Goal: Task Accomplishment & Management: Use online tool/utility

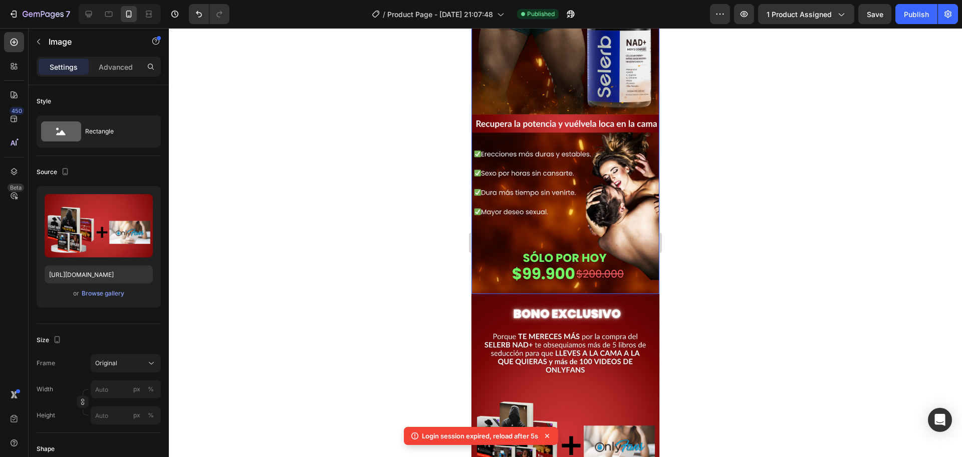
scroll to position [200, 0]
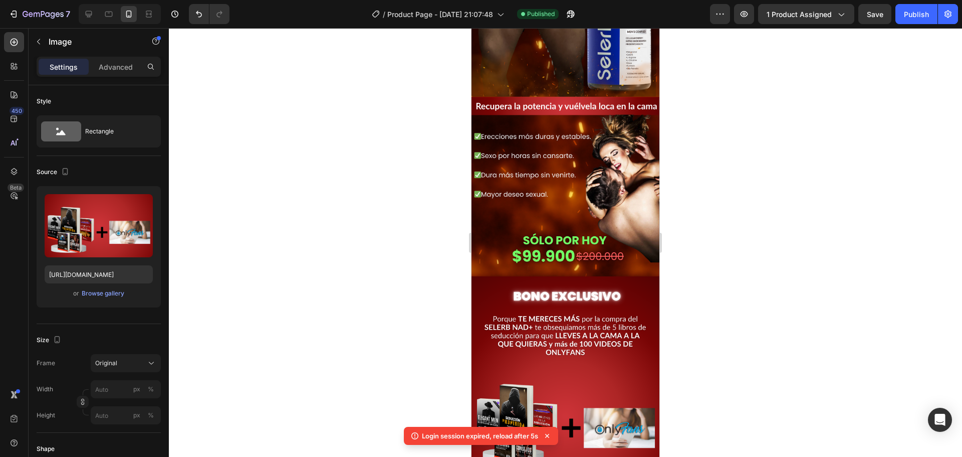
click at [636, 276] on img at bounding box center [566, 416] width 188 height 280
click at [620, 297] on img at bounding box center [566, 416] width 188 height 280
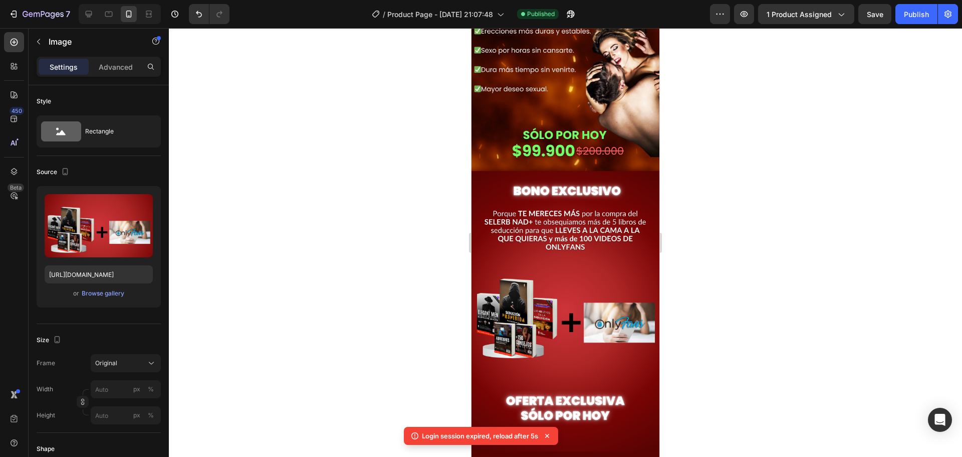
scroll to position [401, 0]
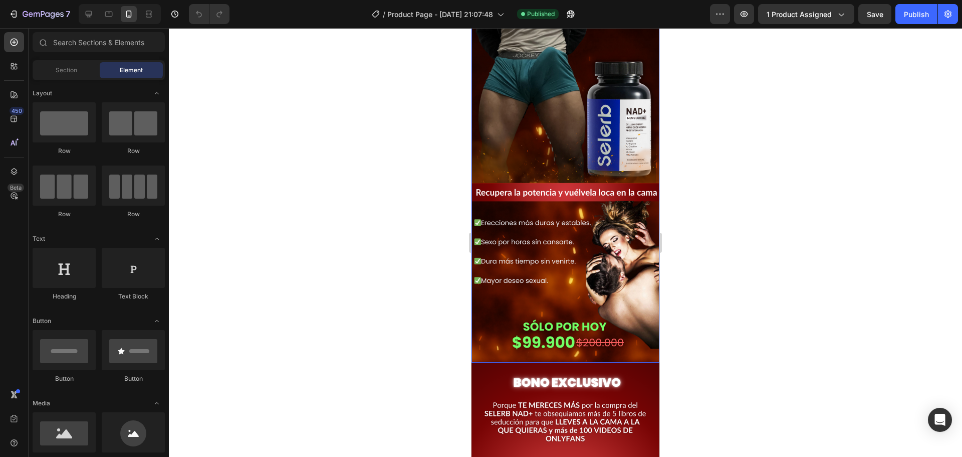
scroll to position [301, 0]
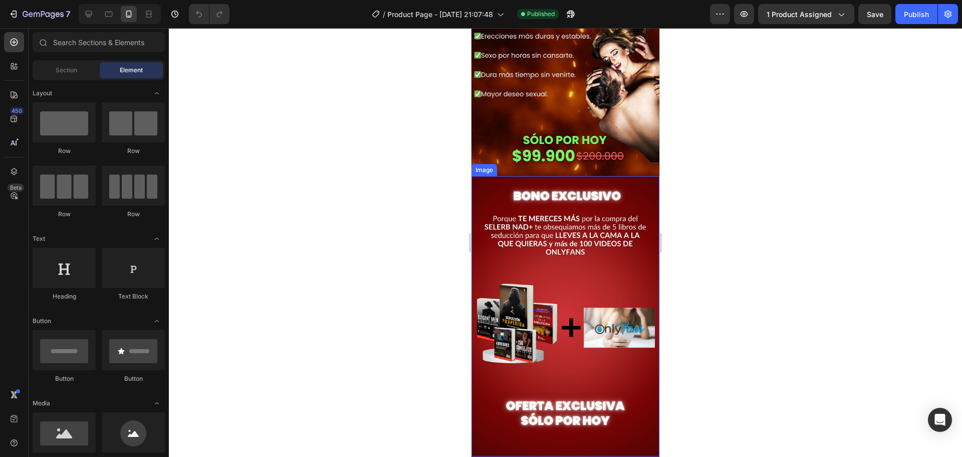
click at [636, 180] on img at bounding box center [566, 316] width 188 height 280
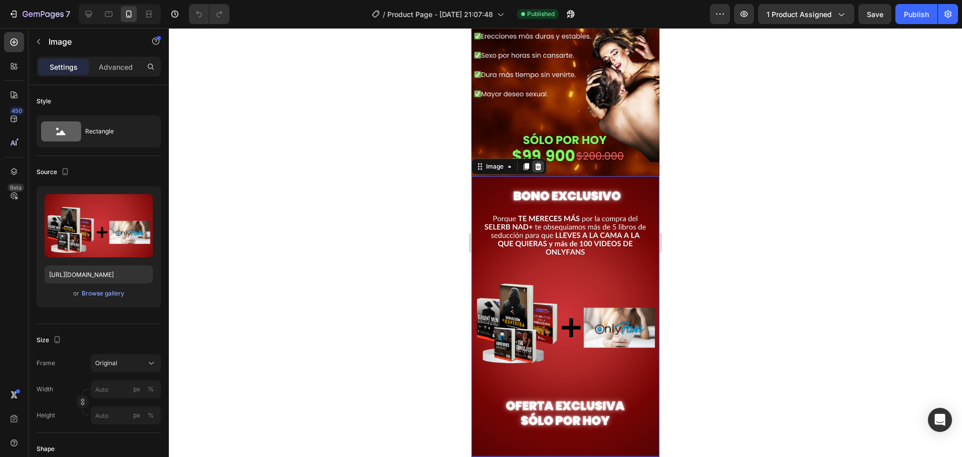
click at [541, 162] on icon at bounding box center [538, 166] width 8 height 8
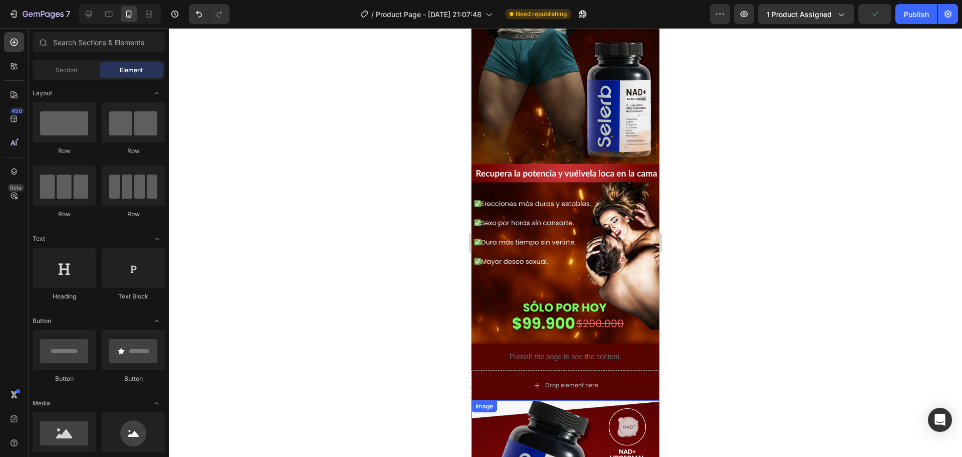
scroll to position [100, 0]
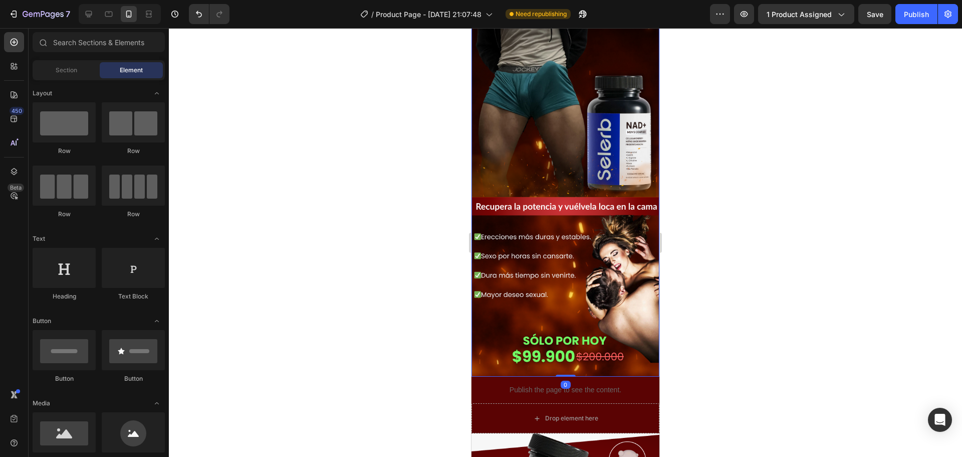
click at [632, 239] on img at bounding box center [566, 162] width 188 height 428
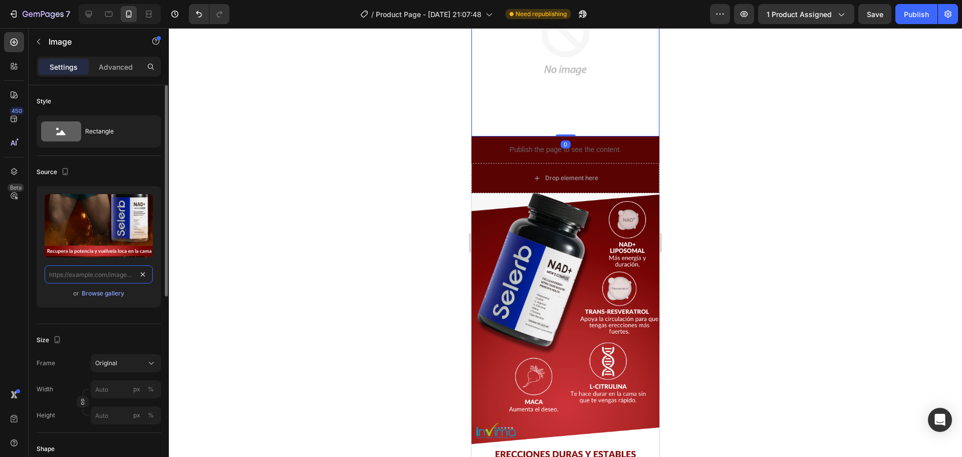
drag, startPoint x: 147, startPoint y: 275, endPoint x: 141, endPoint y: 276, distance: 6.0
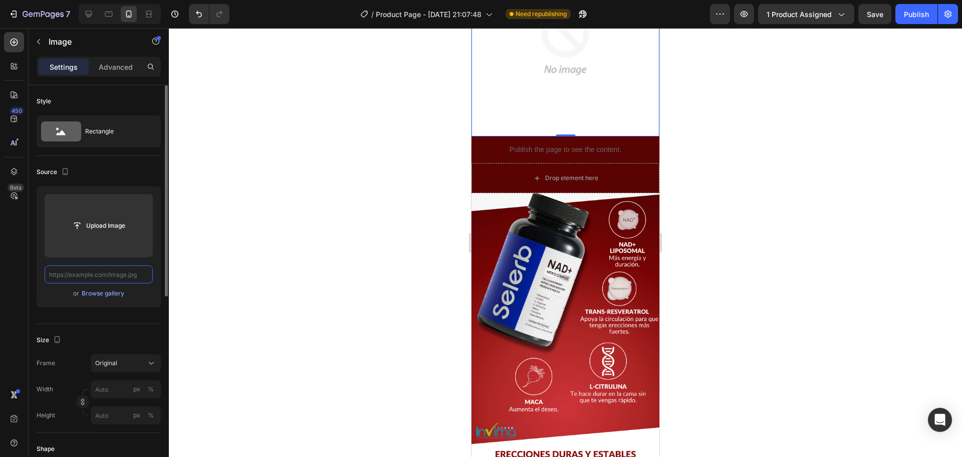
click at [95, 275] on input "text" at bounding box center [99, 274] width 108 height 18
paste input "https://i.ibb.co/ksqd1hGb/Copia-de-PLANTILLAS-LANDING-LABORATORIO-52.png"
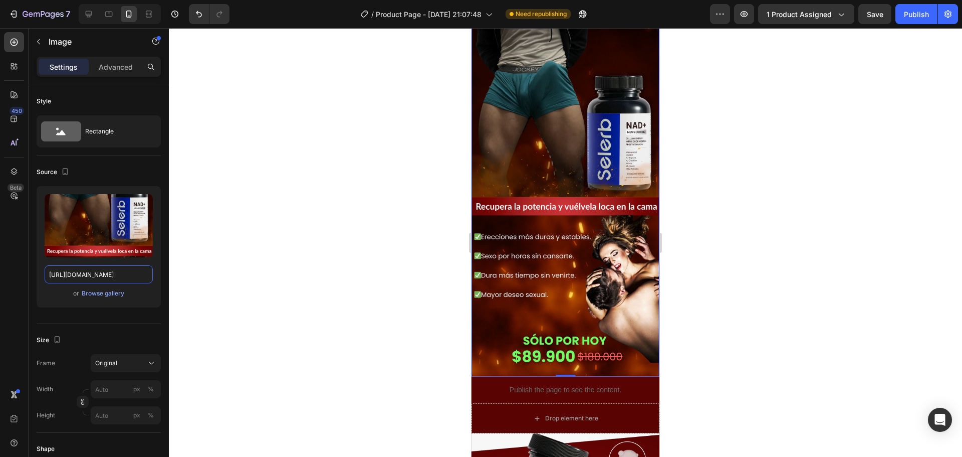
type input "https://i.ibb.co/ksqd1hGb/Copia-de-PLANTILLAS-LANDING-LABORATORIO-52.png"
click at [246, 269] on div at bounding box center [565, 242] width 793 height 429
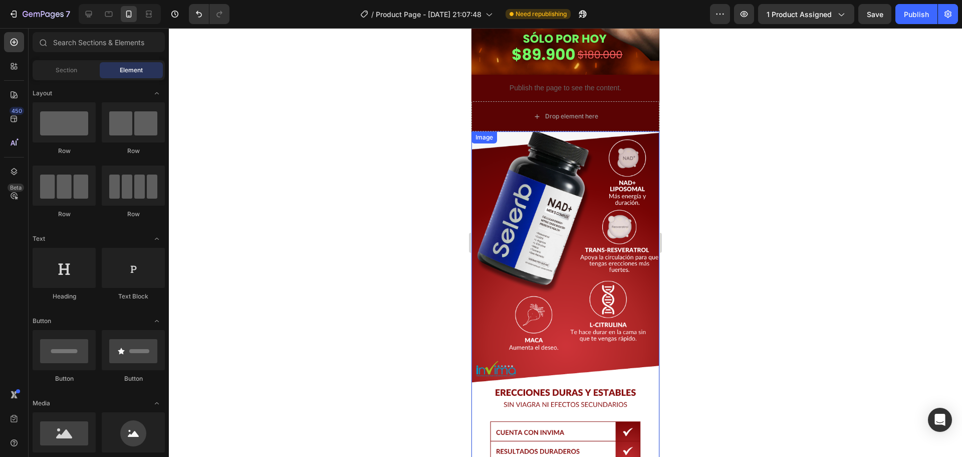
scroll to position [401, 0]
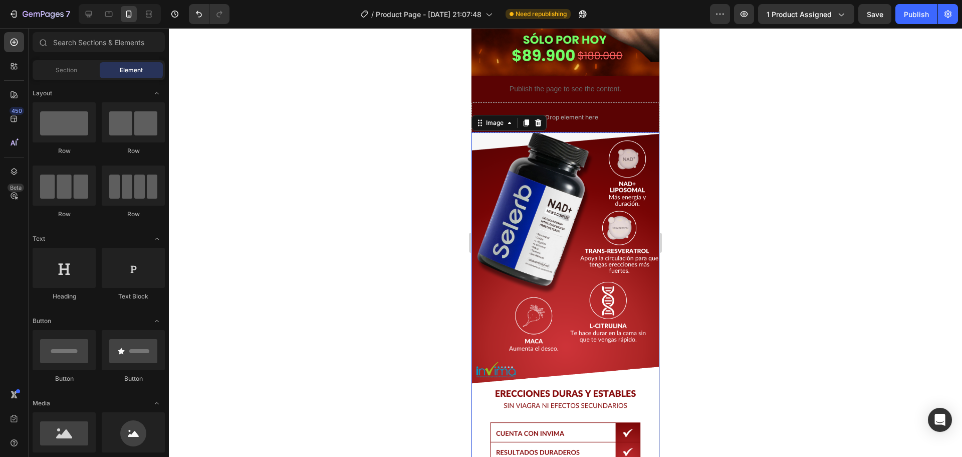
click at [495, 143] on img at bounding box center [566, 346] width 188 height 428
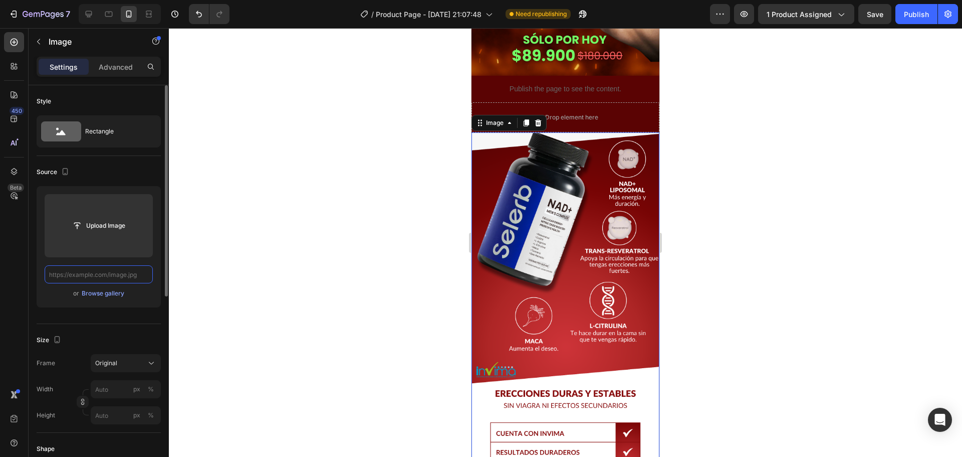
scroll to position [0, 0]
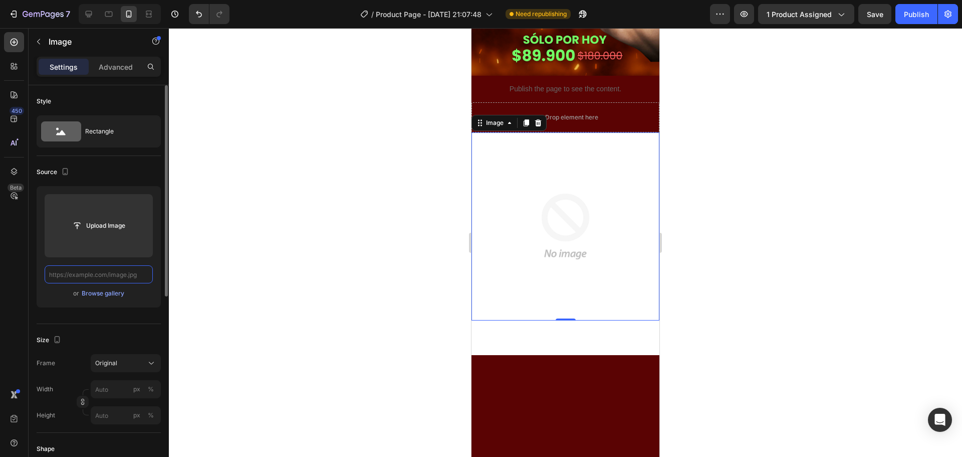
click at [117, 276] on input "text" at bounding box center [99, 274] width 108 height 18
paste input "https://i.ibb.co/VpCG8Xj6/Copia-de-PLANTILLAS-LANDING-LABORATORIO-53.png"
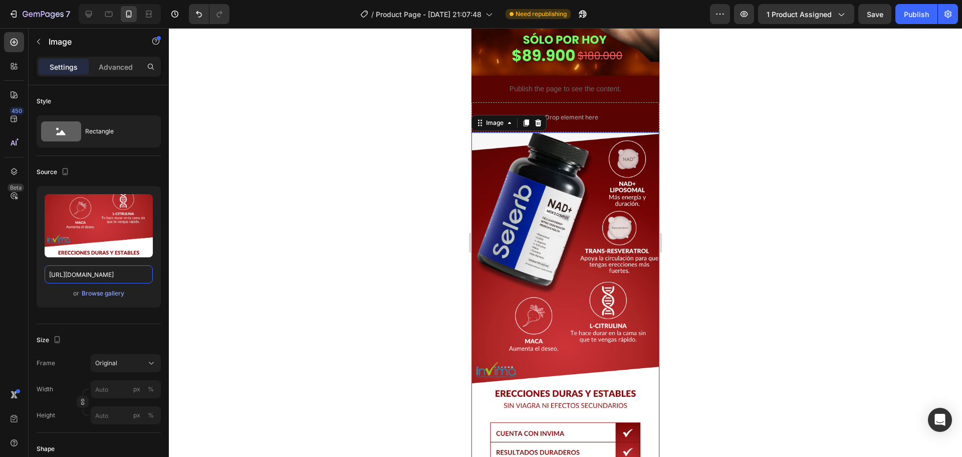
type input "https://i.ibb.co/VpCG8Xj6/Copia-de-PLANTILLAS-LANDING-LABORATORIO-53.png"
click at [311, 245] on div at bounding box center [565, 242] width 793 height 429
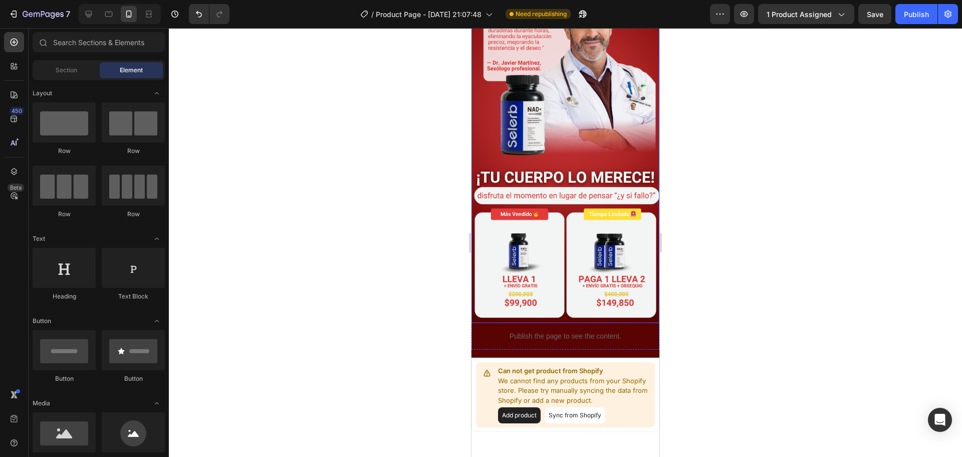
scroll to position [1497, 0]
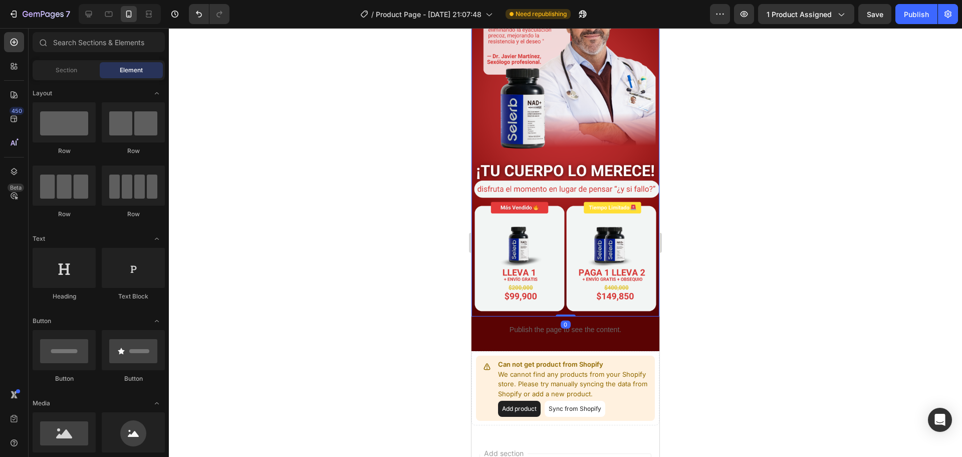
click at [575, 85] on img at bounding box center [566, 102] width 188 height 428
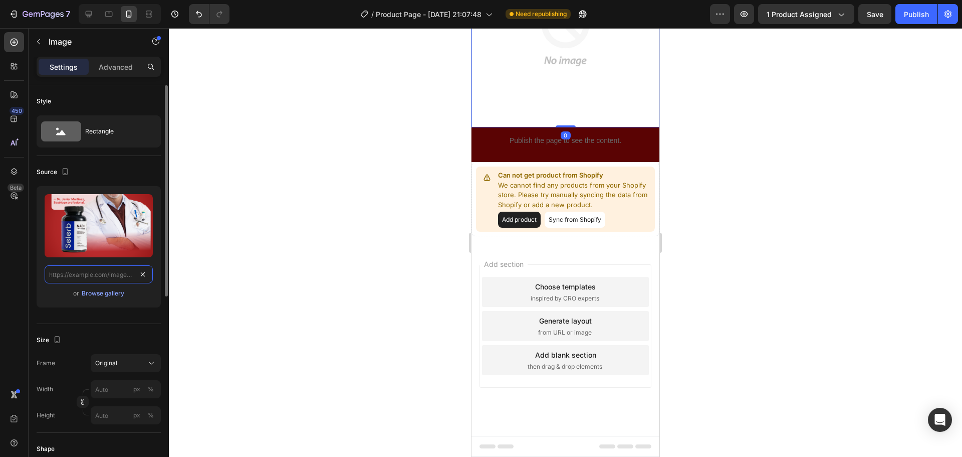
scroll to position [1418, 0]
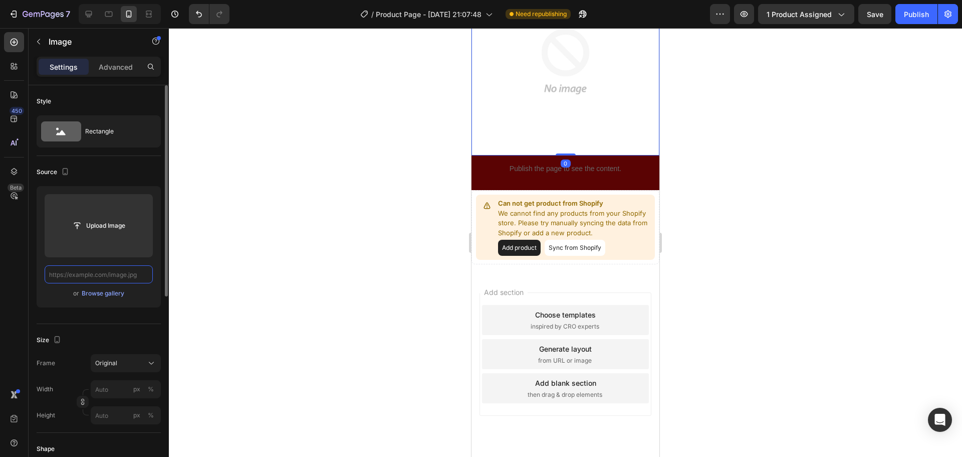
click at [131, 275] on input "text" at bounding box center [99, 274] width 108 height 18
paste input "https://i.ibb.co/yFpD77sy/Copia-de-PLANTILLAS-LANDING-LABORATORIO-54.png"
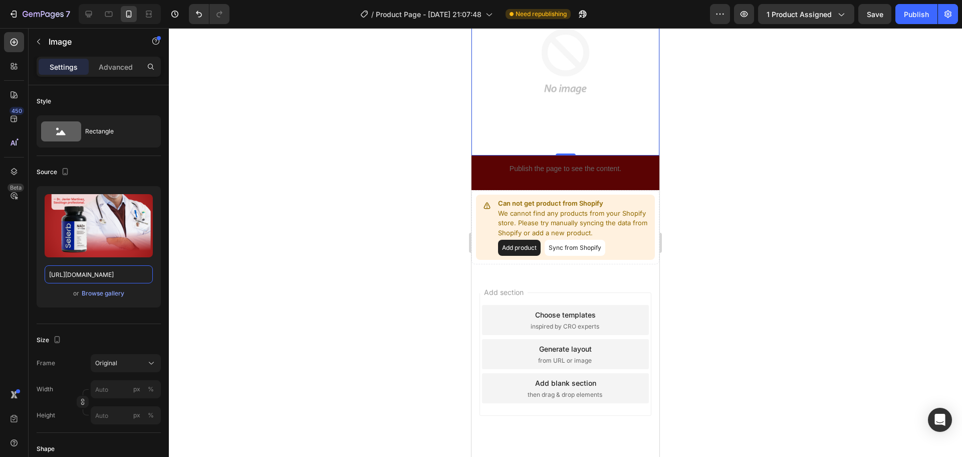
scroll to position [1497, 0]
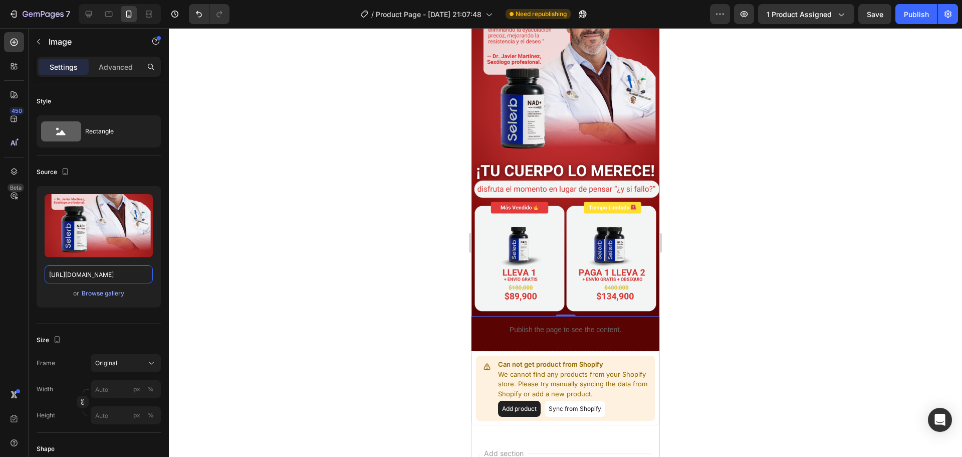
type input "https://i.ibb.co/yFpD77sy/Copia-de-PLANTILLAS-LANDING-LABORATORIO-54.png"
click at [228, 251] on div at bounding box center [565, 242] width 793 height 429
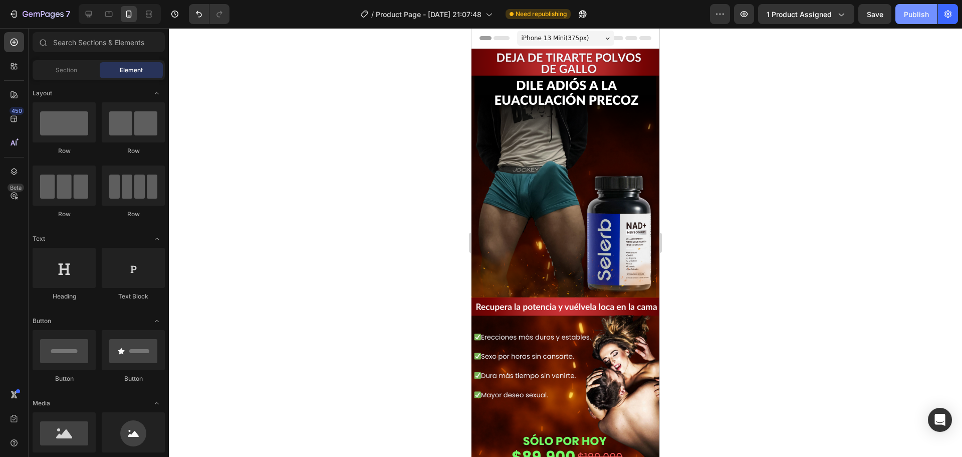
click at [909, 11] on div "Publish" at bounding box center [916, 14] width 25 height 11
click at [26, 17] on icon "button" at bounding box center [43, 15] width 41 height 9
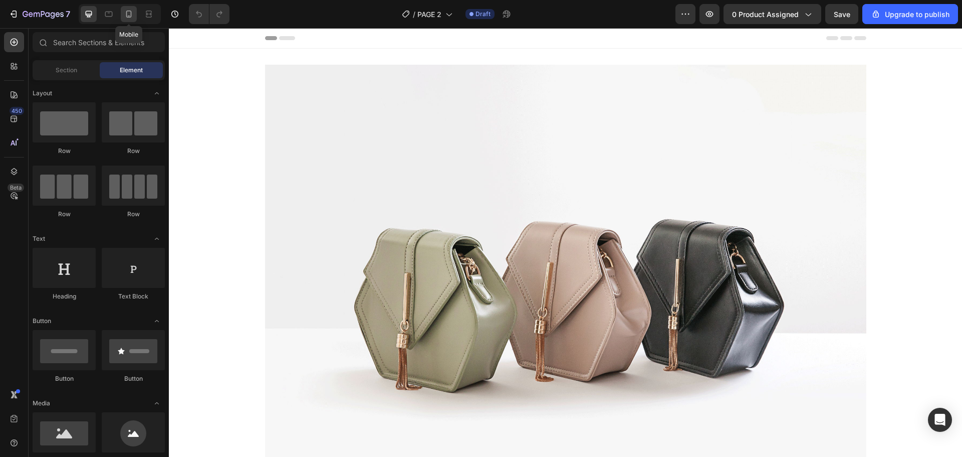
click at [130, 12] on icon at bounding box center [129, 14] width 10 height 10
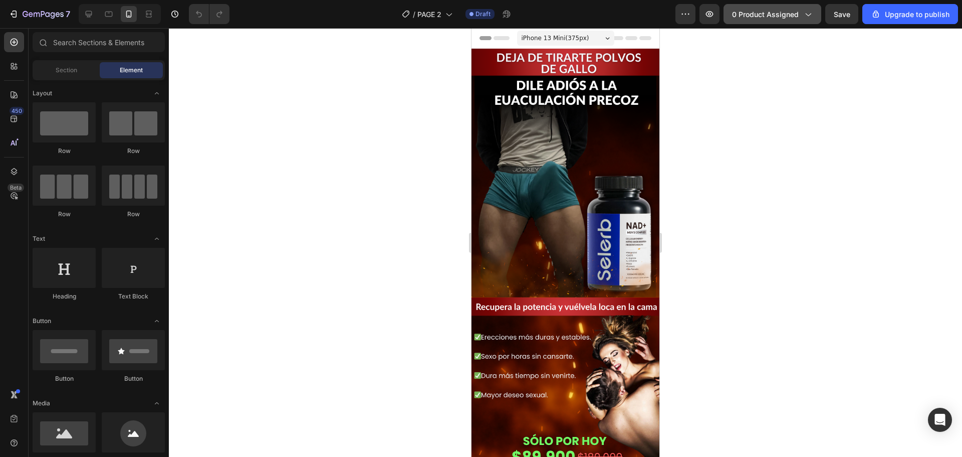
click at [784, 11] on span "0 product assigned" at bounding box center [765, 14] width 67 height 11
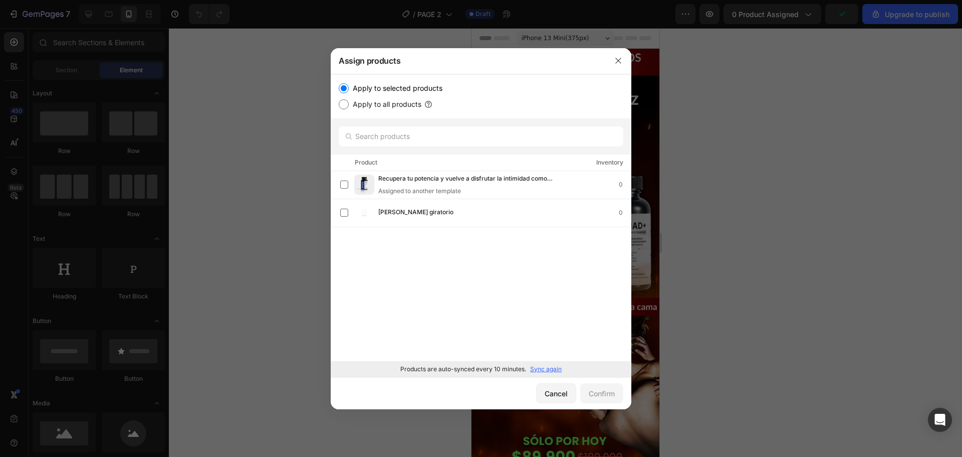
click at [544, 370] on p "Sync again" at bounding box center [546, 368] width 32 height 9
click at [483, 255] on div "Recupera tu potencia y vuelve a disfrutar la intimidad como quieres Assigned to…" at bounding box center [481, 266] width 301 height 190
click at [555, 365] on p "Syncing" at bounding box center [550, 368] width 23 height 9
click at [419, 129] on input "text" at bounding box center [481, 136] width 285 height 20
click at [478, 311] on div "Recupera tu potencia y vuelve a disfrutar la intimidad como quieres Assigned to…" at bounding box center [481, 266] width 301 height 190
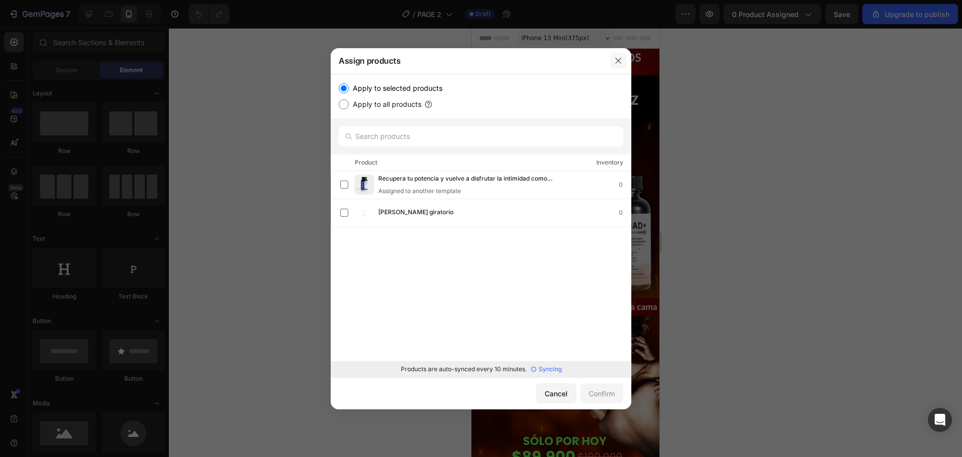
click at [616, 62] on icon "button" at bounding box center [619, 61] width 8 height 8
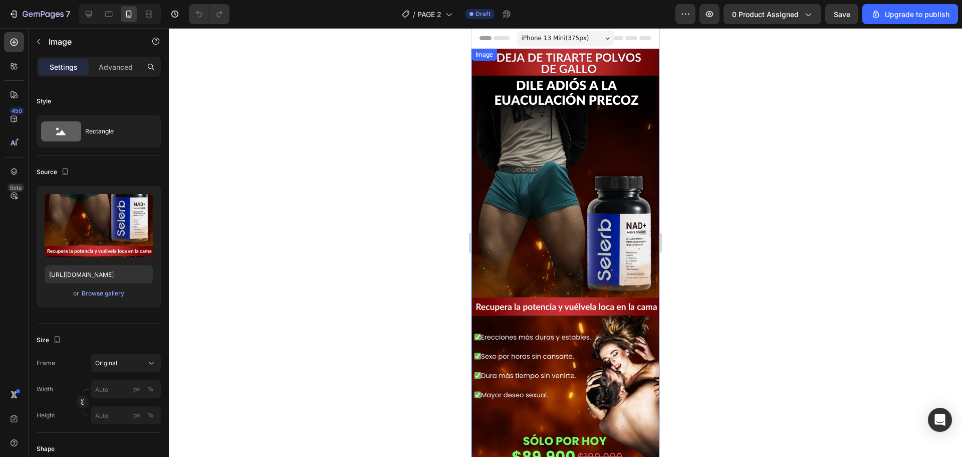
click at [601, 169] on img at bounding box center [566, 263] width 188 height 428
click at [551, 169] on img at bounding box center [566, 263] width 188 height 428
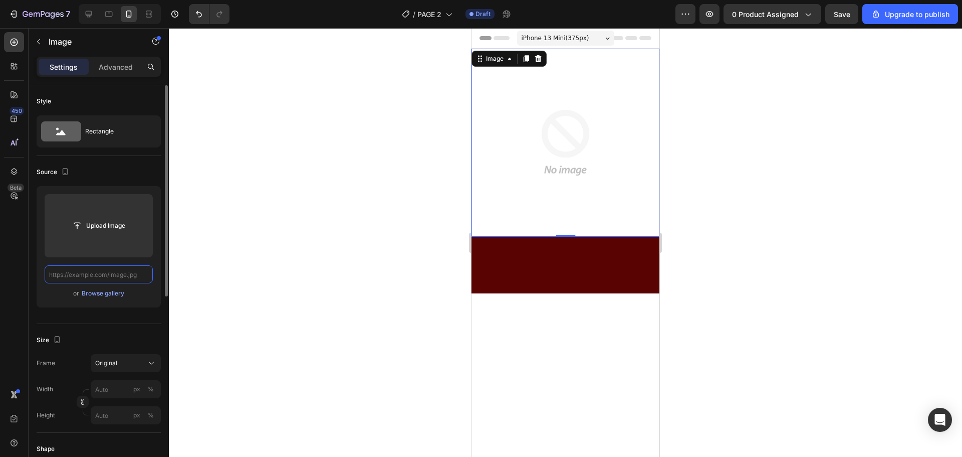
drag, startPoint x: 145, startPoint y: 274, endPoint x: 137, endPoint y: 274, distance: 8.0
paste input "https://i.ibb.co/whMDdkqt/Copia-de-Copia-de-PLANTILLAS-LANDING-LABORATORIO.png"
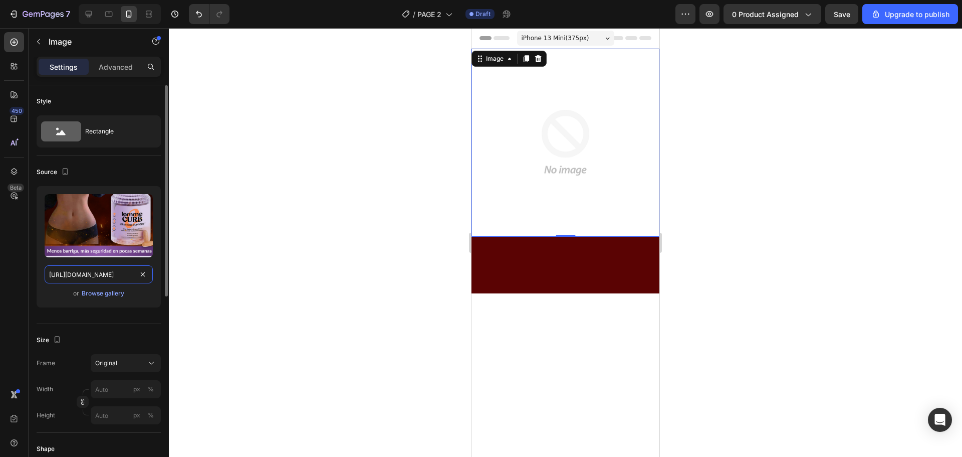
scroll to position [0, 174]
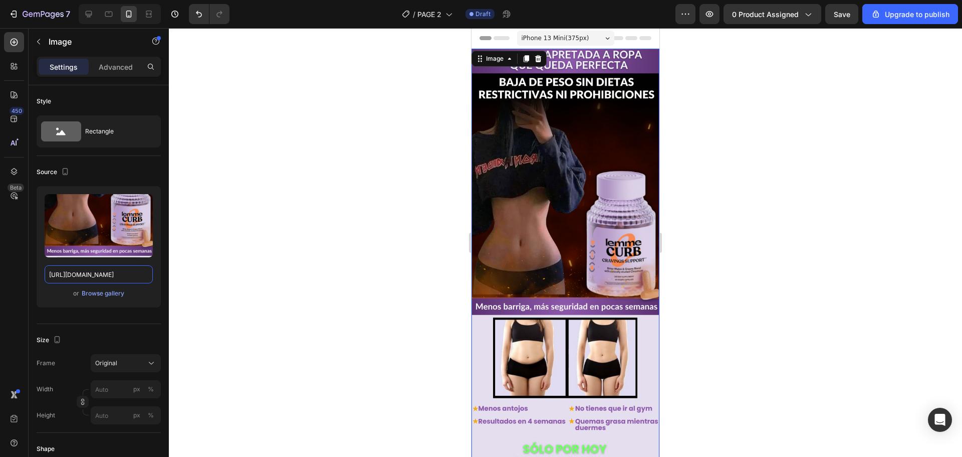
type input "https://i.ibb.co/whMDdkqt/Copia-de-Copia-de-PLANTILLAS-LANDING-LABORATORIO.png"
click at [288, 243] on div at bounding box center [565, 242] width 793 height 429
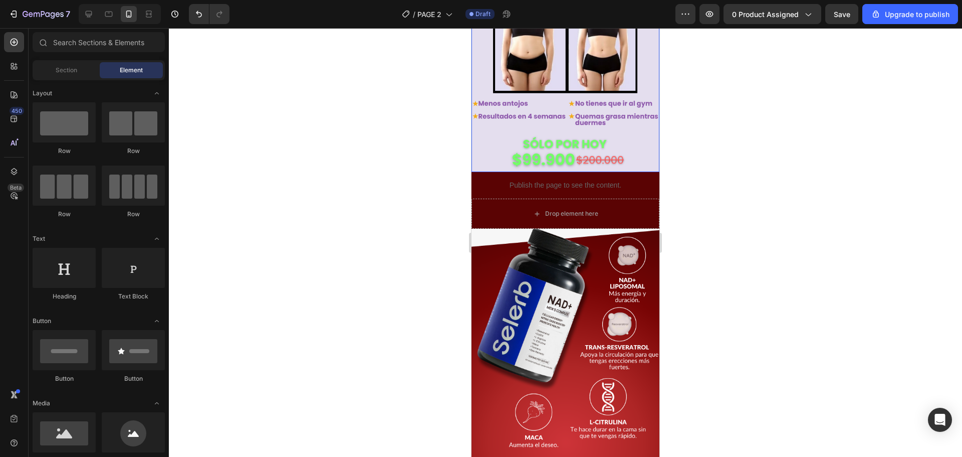
scroll to position [351, 0]
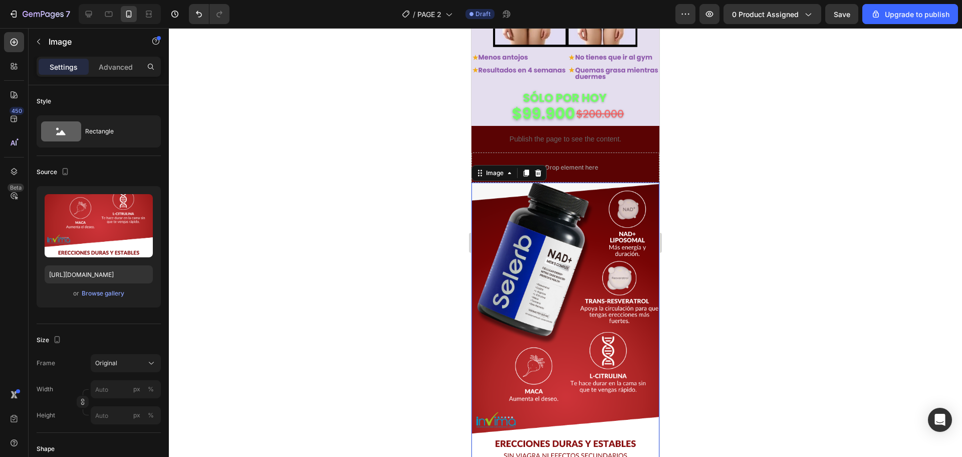
click at [487, 194] on img at bounding box center [566, 396] width 188 height 428
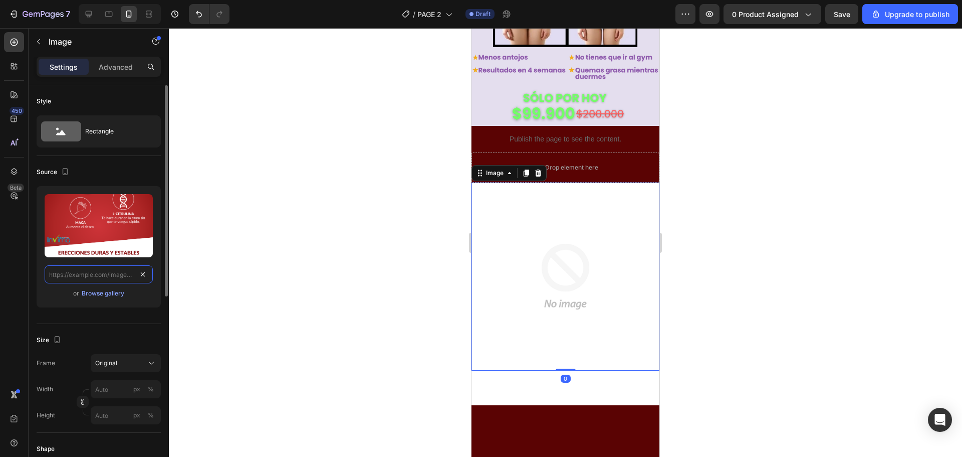
drag, startPoint x: 145, startPoint y: 273, endPoint x: 129, endPoint y: 275, distance: 16.6
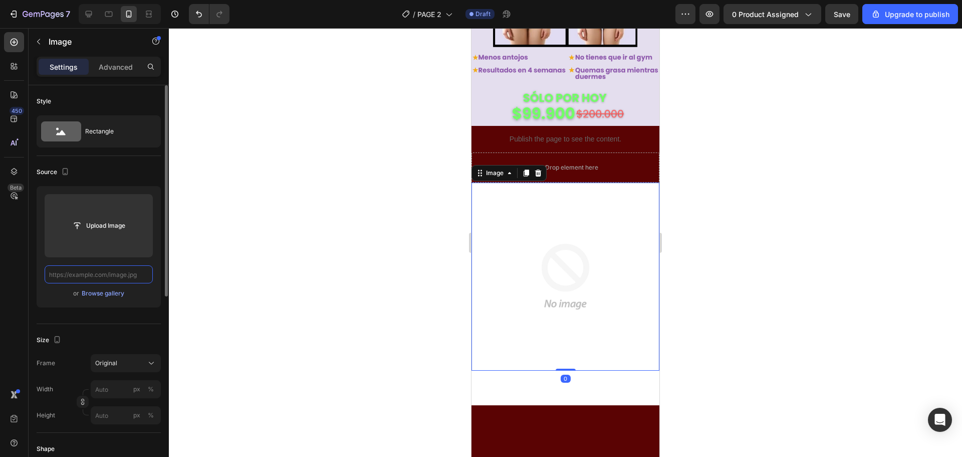
paste input "https://i.ibb.co/whMDdkqt/Copia-de-Copia-de-PLANTILLAS-LANDING-LABORATORIO.png"
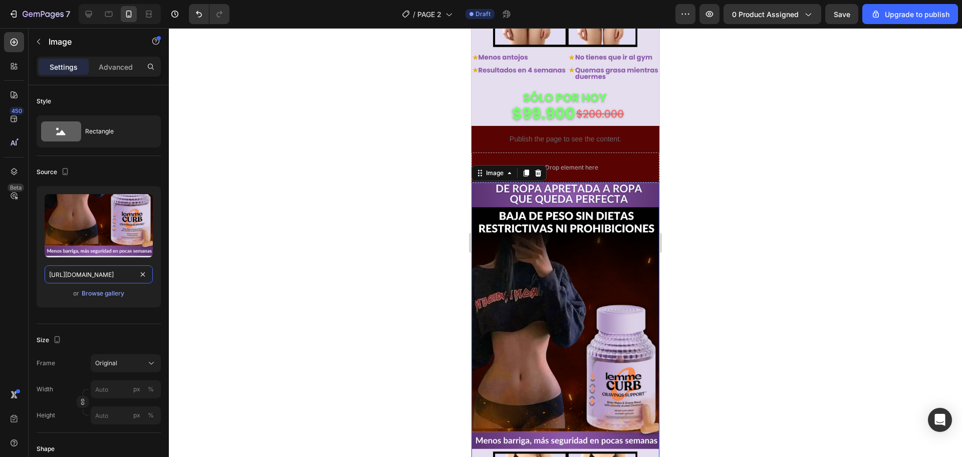
scroll to position [0, 174]
type input "https://i.ibb.co/whMDdkqt/Copia-de-Copia-de-PLANTILLAS-LANDING-LABORATORIO.png"
click at [335, 226] on div at bounding box center [565, 242] width 793 height 429
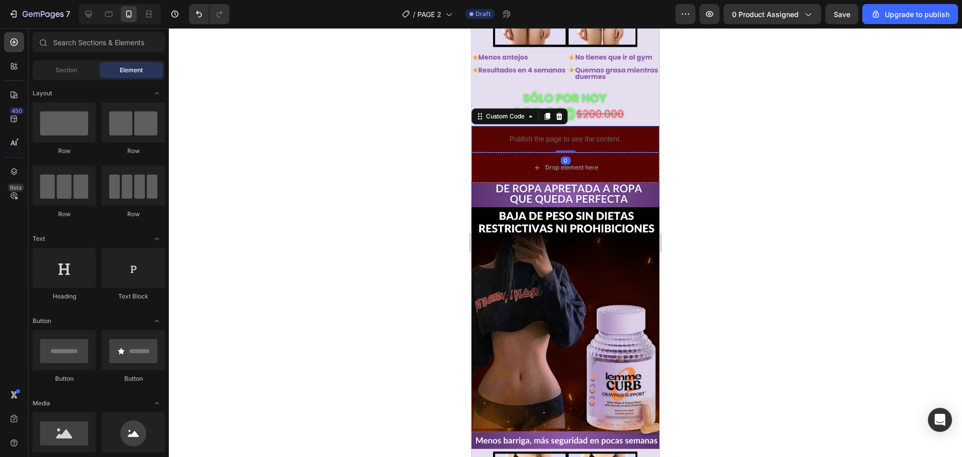
click at [487, 134] on p "Publish the page to see the content." at bounding box center [566, 139] width 188 height 11
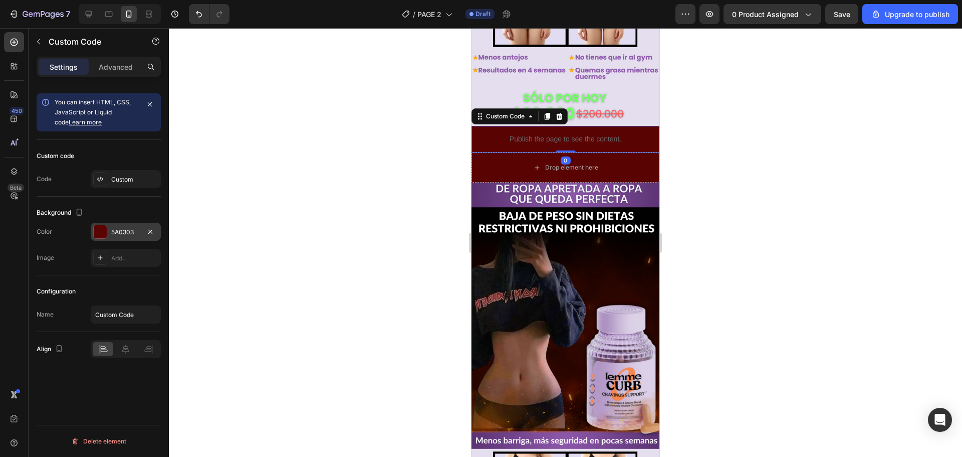
click at [99, 232] on div at bounding box center [100, 231] width 13 height 13
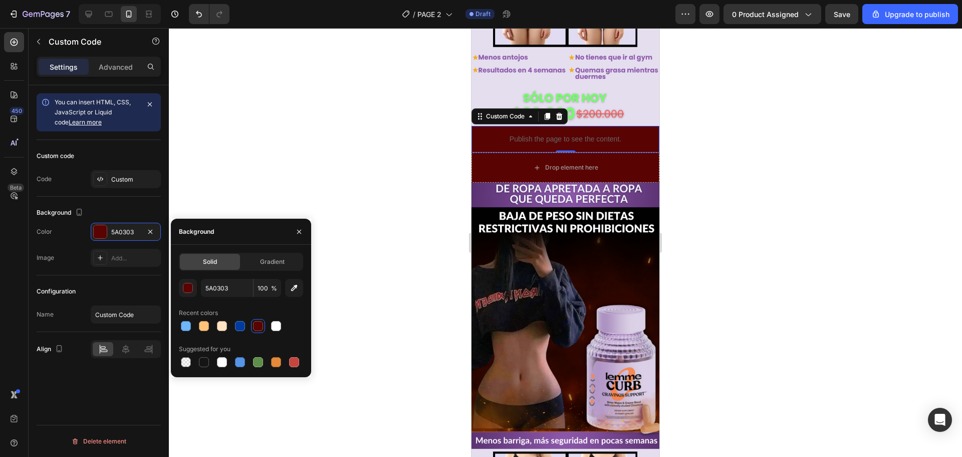
click at [722, 193] on div at bounding box center [565, 242] width 793 height 429
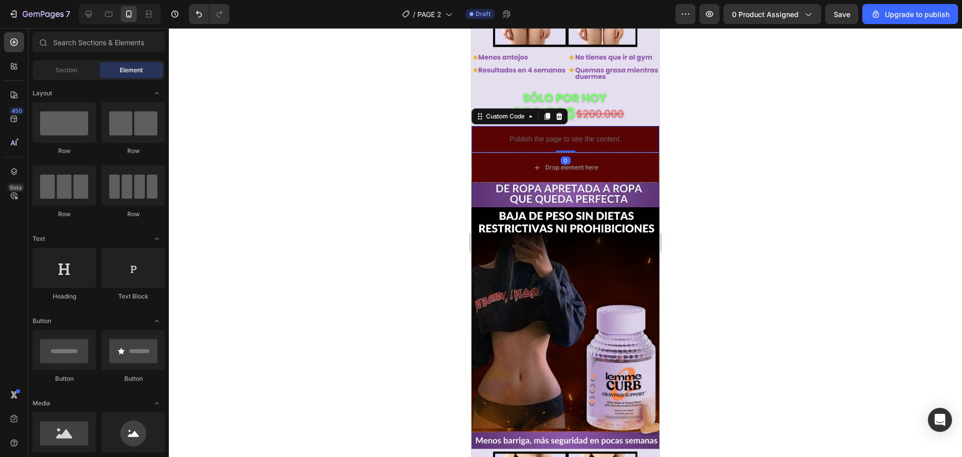
click at [476, 134] on p "Publish the page to see the content." at bounding box center [566, 139] width 188 height 11
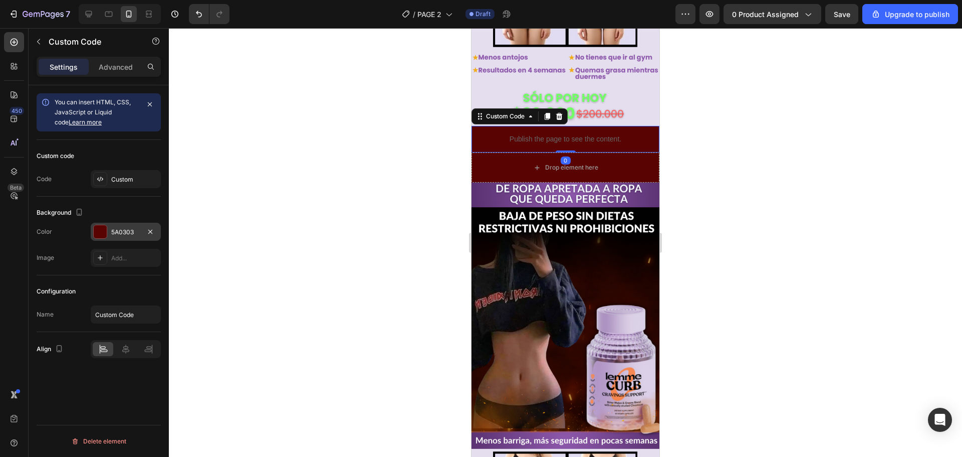
click at [117, 234] on div "5A0303" at bounding box center [125, 232] width 29 height 9
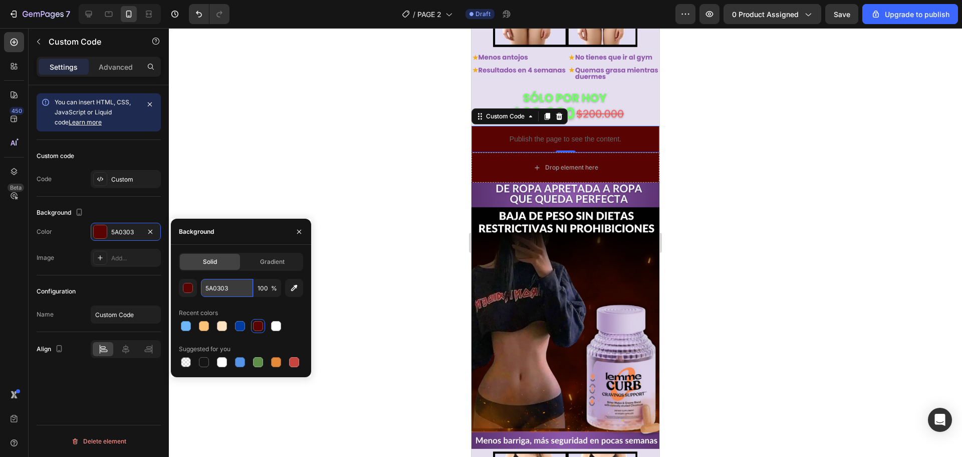
click at [232, 284] on input "5A0303" at bounding box center [227, 288] width 52 height 18
paste input "c337"
type input "5c3373"
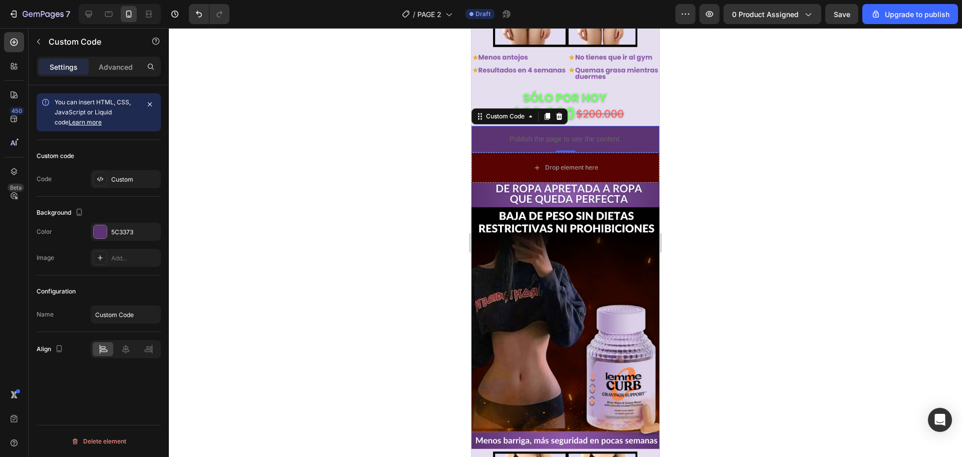
click at [378, 203] on div at bounding box center [565, 242] width 793 height 429
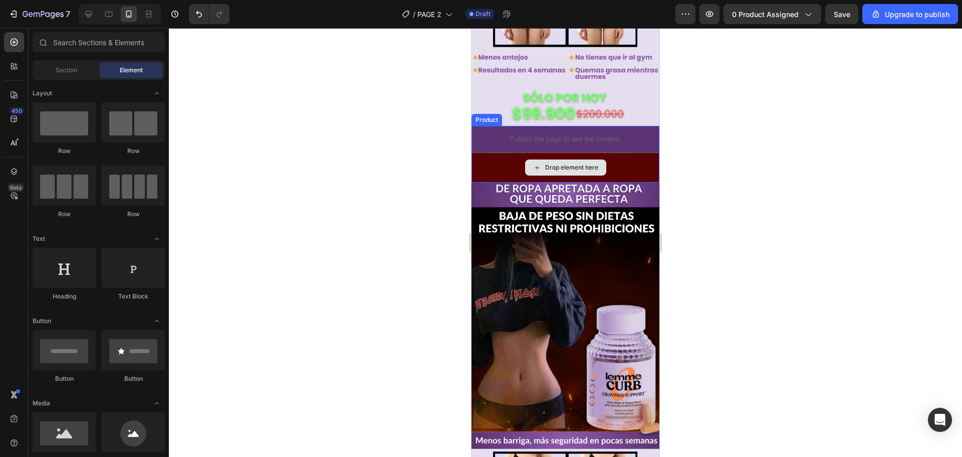
click at [478, 152] on div "Drop element here" at bounding box center [566, 167] width 188 height 30
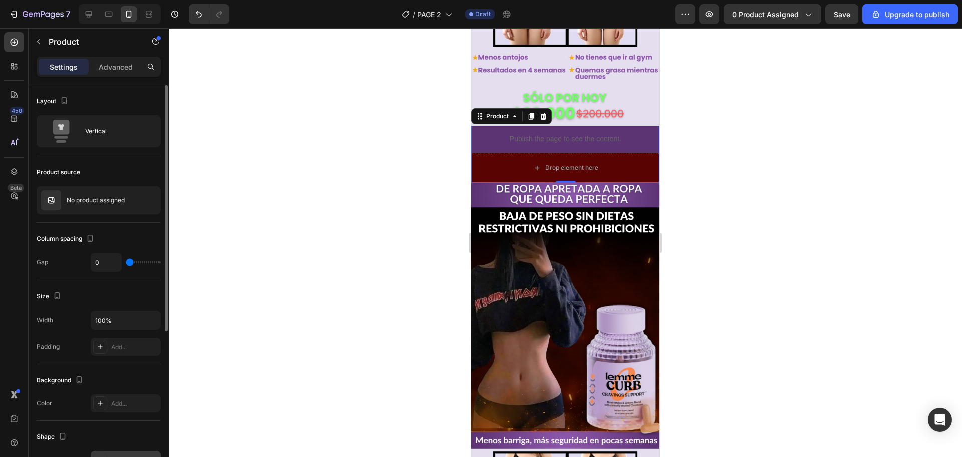
scroll to position [200, 0]
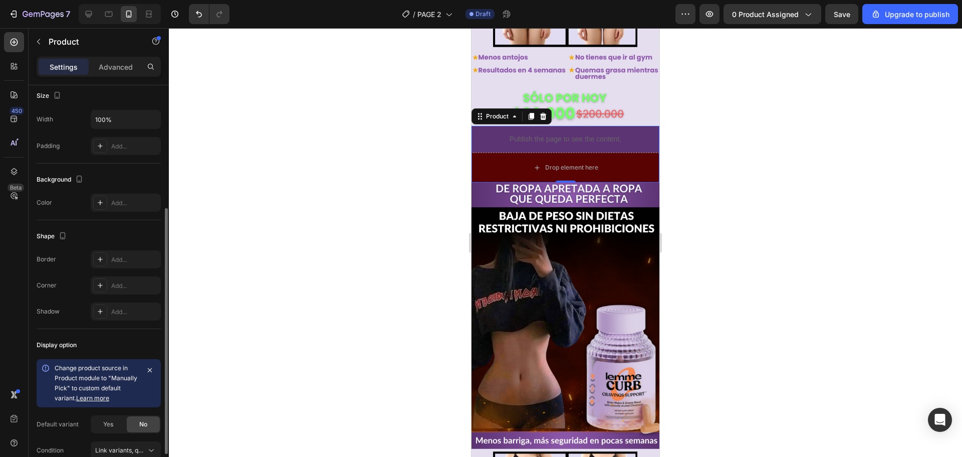
click at [324, 189] on div at bounding box center [565, 242] width 793 height 429
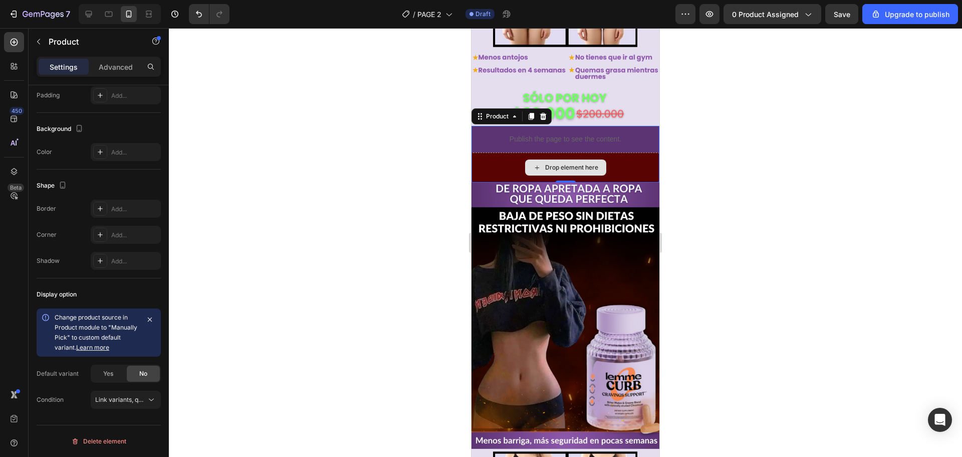
click at [510, 152] on div "Drop element here" at bounding box center [566, 167] width 188 height 30
click at [508, 152] on div "Drop element here" at bounding box center [566, 167] width 188 height 30
click at [401, 206] on div at bounding box center [565, 242] width 793 height 429
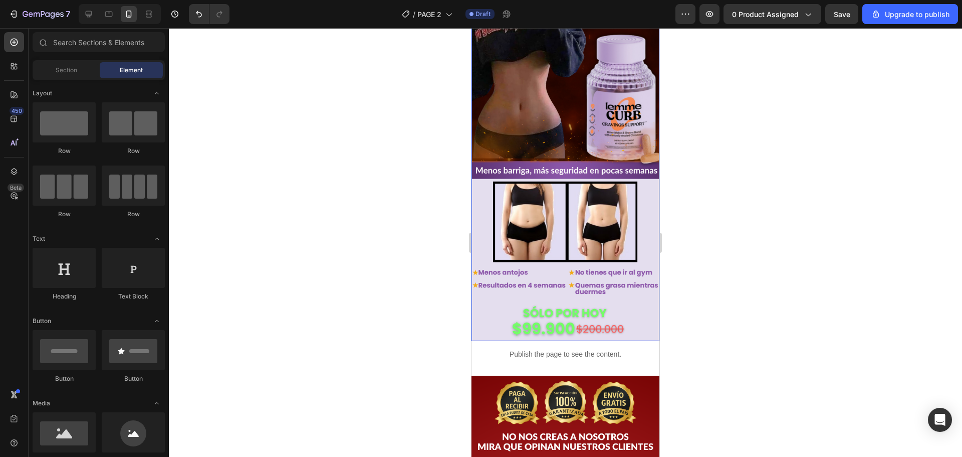
scroll to position [752, 0]
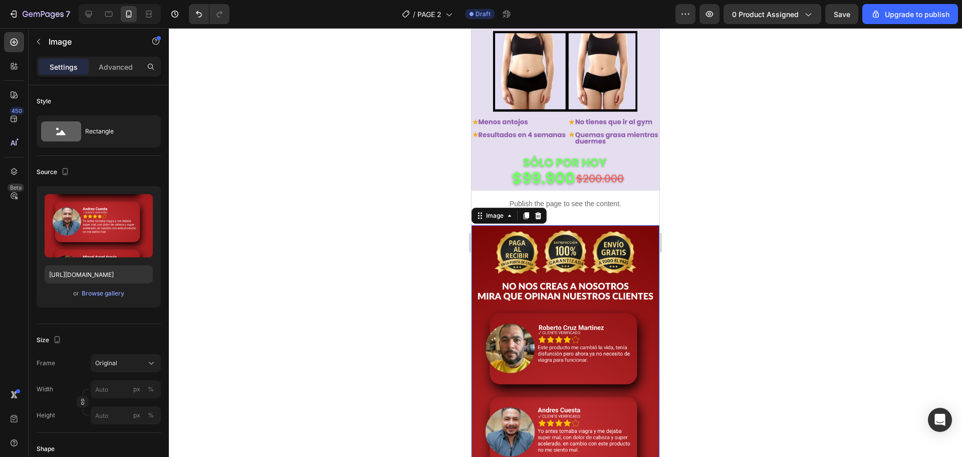
click at [486, 225] on img at bounding box center [566, 439] width 188 height 428
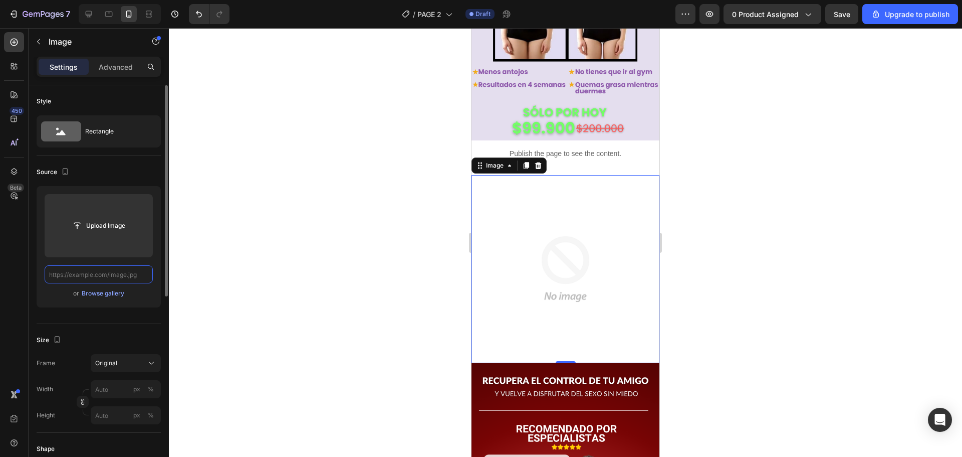
drag, startPoint x: 142, startPoint y: 274, endPoint x: 132, endPoint y: 272, distance: 10.2
paste input "https://i.ibb.co/gbrG742h/Copia-de-Copia-de-PLANTILLAS-LANDING-LABORATORIO-2.png"
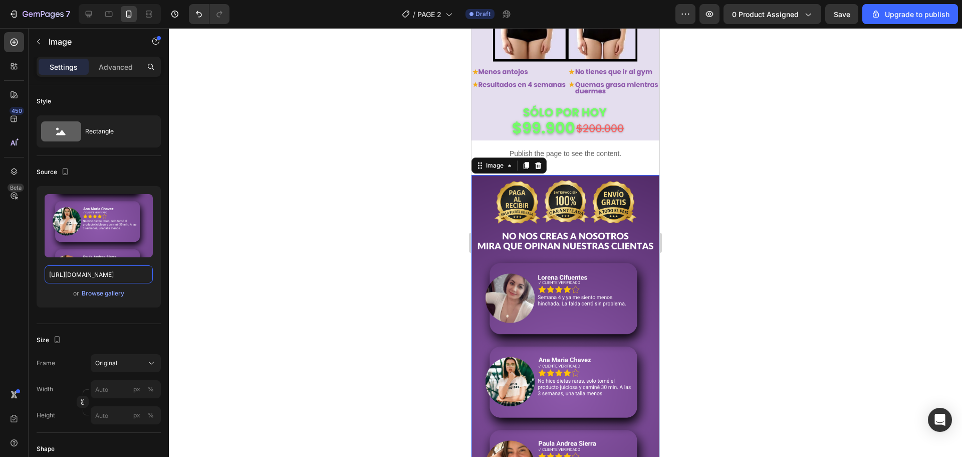
type input "https://i.ibb.co/gbrG742h/Copia-de-Copia-de-PLANTILLAS-LANDING-LABORATORIO-2.png"
click at [329, 201] on div at bounding box center [565, 242] width 793 height 429
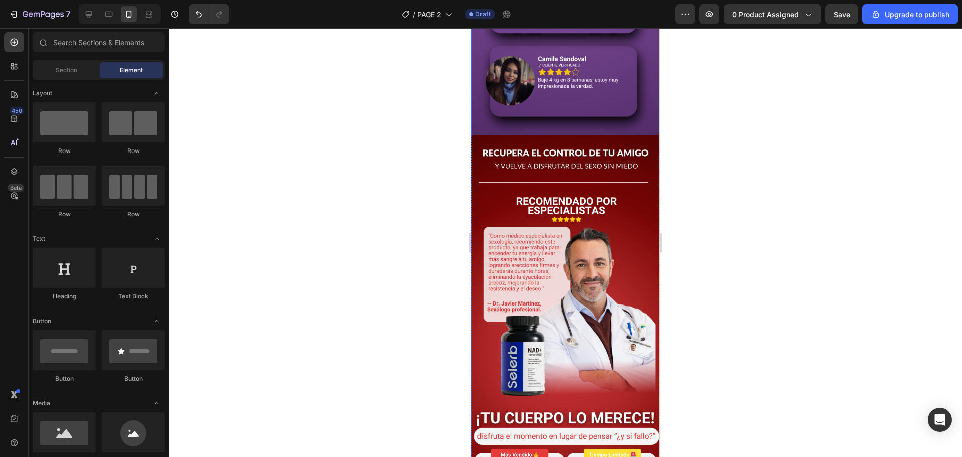
scroll to position [1253, 0]
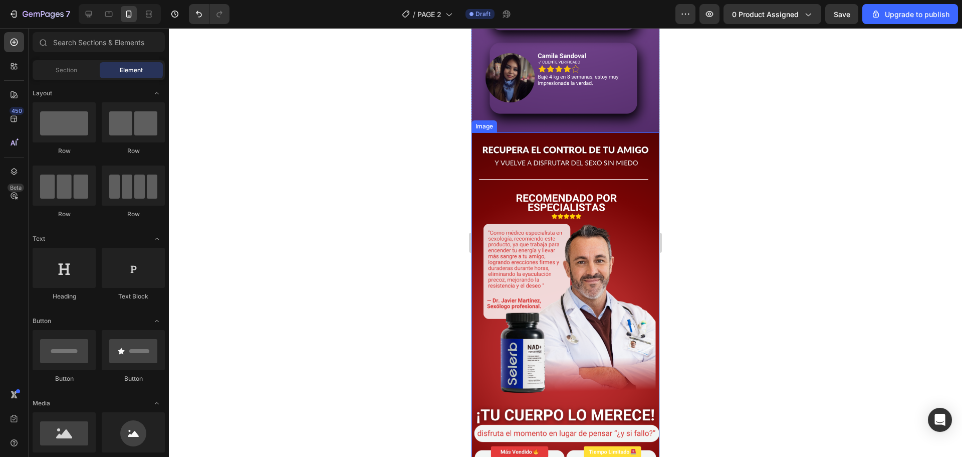
click at [483, 132] on img at bounding box center [566, 346] width 188 height 428
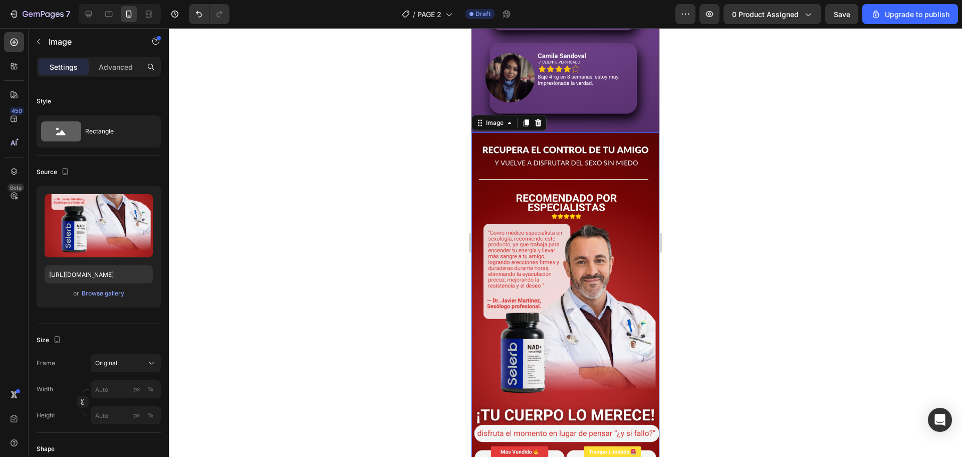
click at [474, 165] on img at bounding box center [566, 346] width 188 height 428
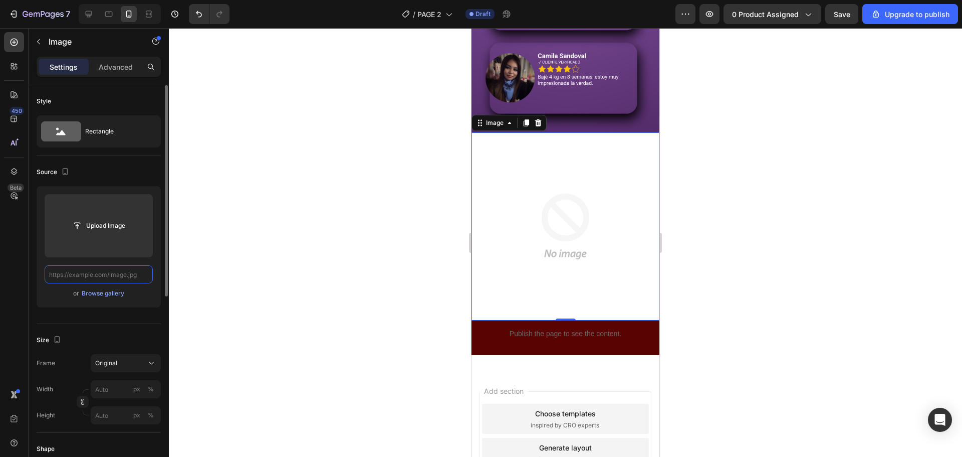
scroll to position [0, 0]
paste input "https://i.ibb.co/7JYpXBrm/Copia-de-Copia-de-PLANTILLAS-LANDING-LABORATORIO-3.png"
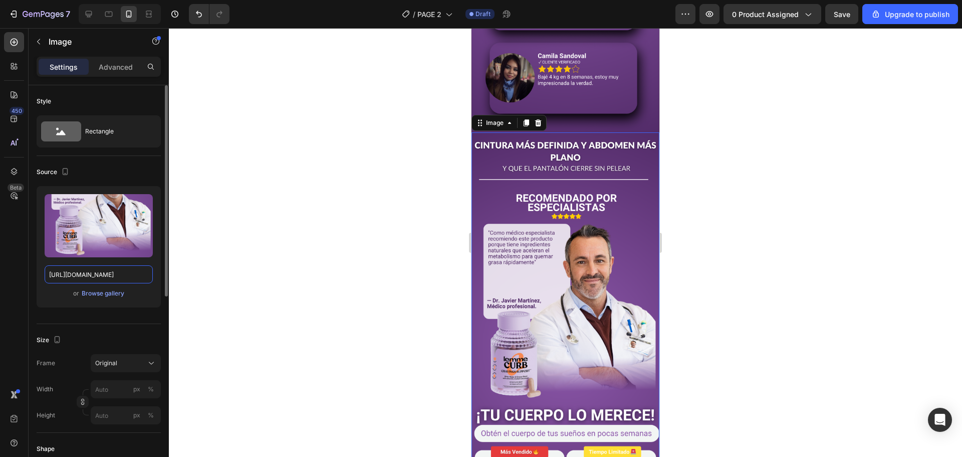
type input "https://i.ibb.co/7JYpXBrm/Copia-de-Copia-de-PLANTILLAS-LANDING-LABORATORIO-3.png"
click at [293, 238] on div at bounding box center [565, 242] width 793 height 429
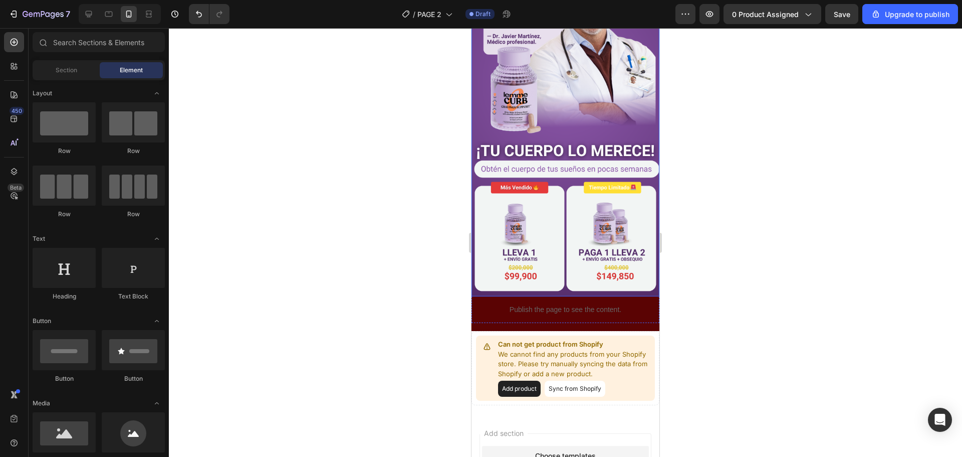
scroll to position [1554, 0]
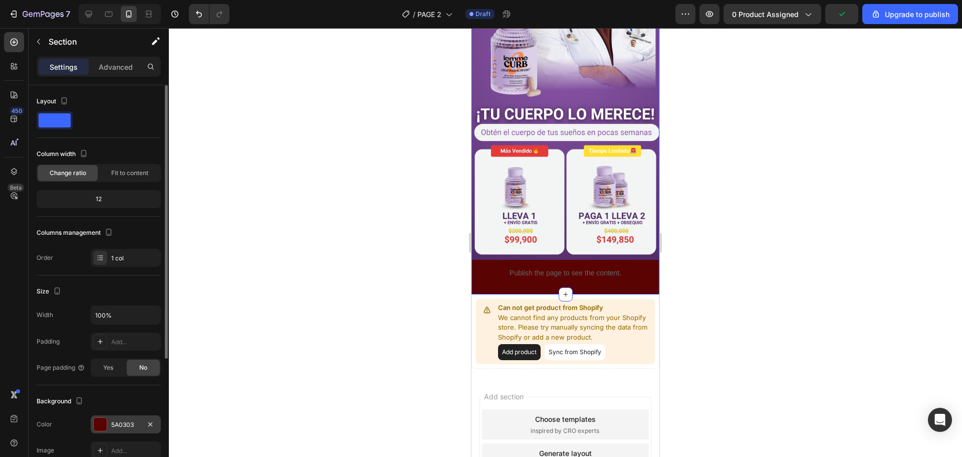
click at [107, 427] on div "5A0303" at bounding box center [126, 424] width 70 height 18
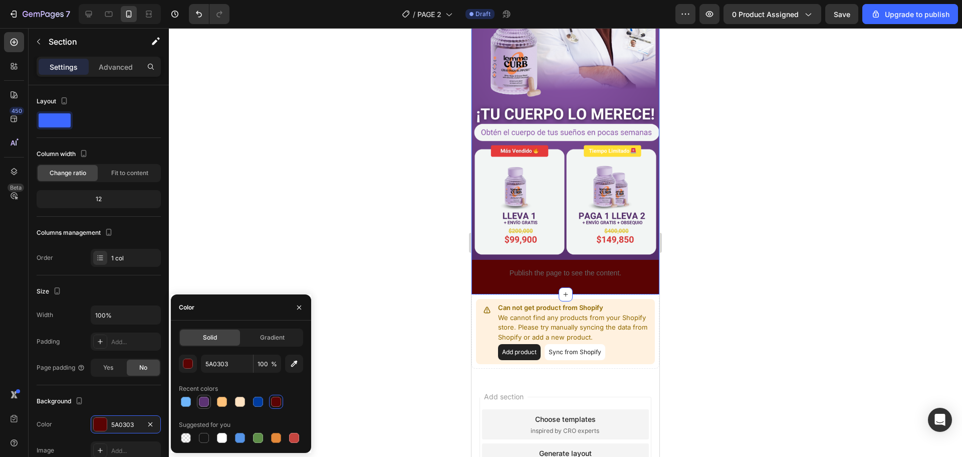
click at [206, 401] on div at bounding box center [204, 401] width 10 height 10
type input "5C3373"
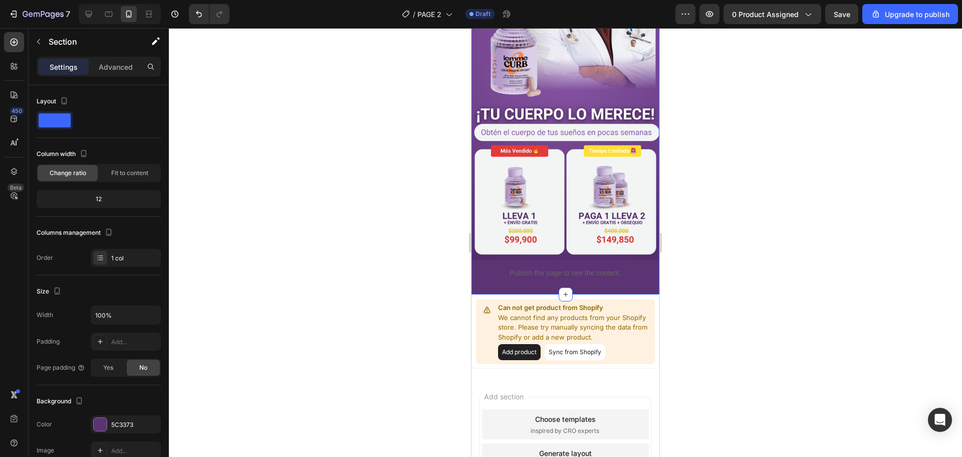
click at [379, 254] on div at bounding box center [565, 242] width 793 height 429
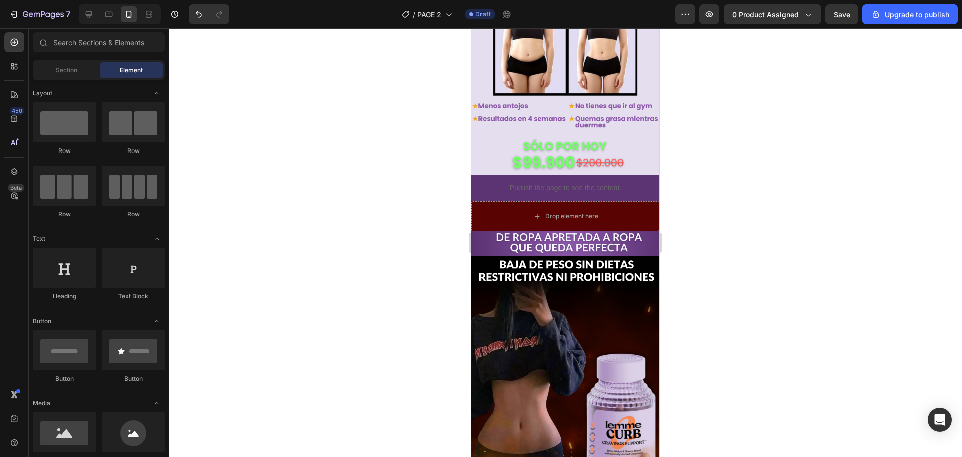
scroll to position [301, 0]
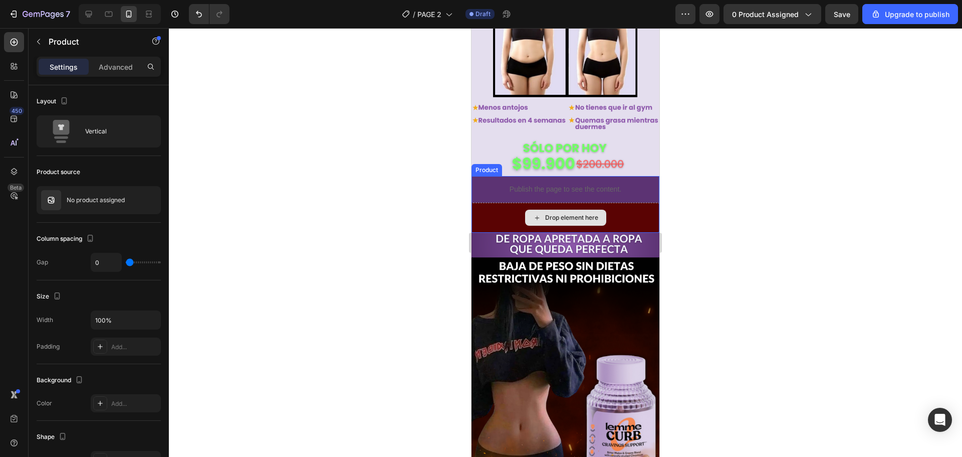
click at [649, 212] on div "Drop element here" at bounding box center [566, 217] width 188 height 30
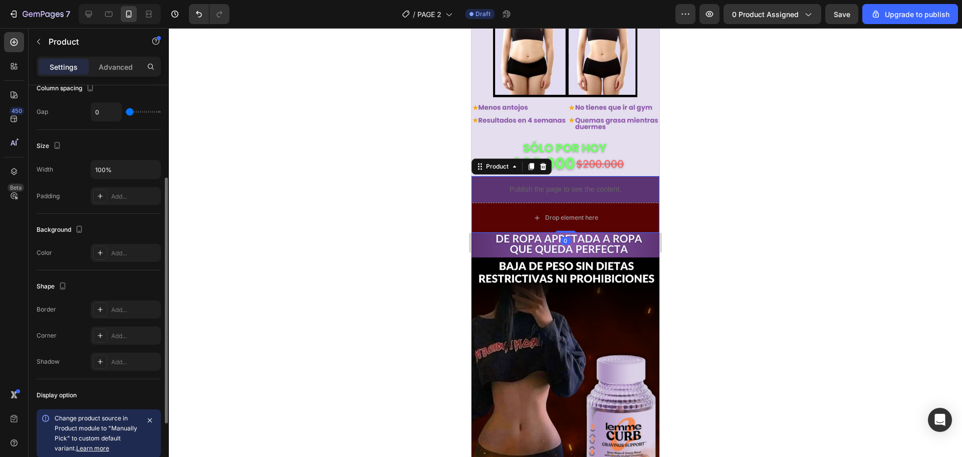
scroll to position [200, 0]
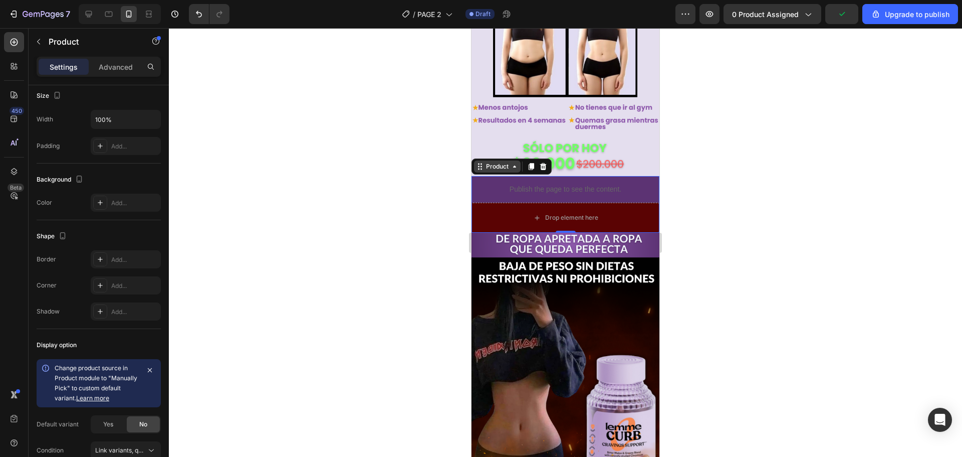
click at [509, 162] on div "Product" at bounding box center [497, 166] width 27 height 9
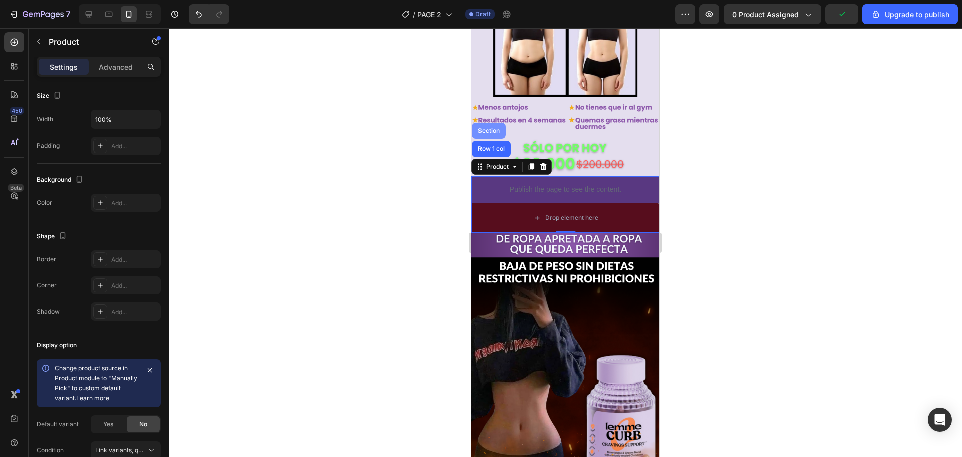
click at [490, 128] on div "Section" at bounding box center [489, 131] width 26 height 6
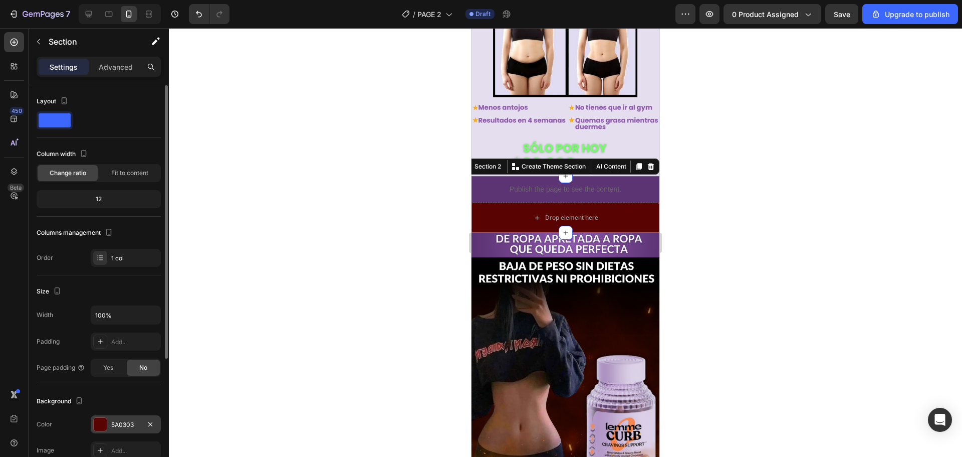
click at [114, 429] on div "5A0303" at bounding box center [125, 424] width 29 height 9
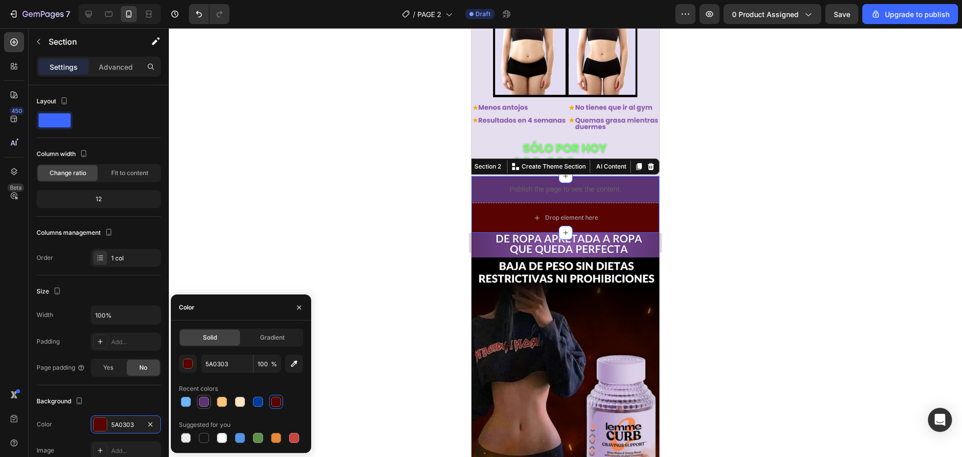
click at [203, 402] on div at bounding box center [204, 401] width 10 height 10
type input "5C3373"
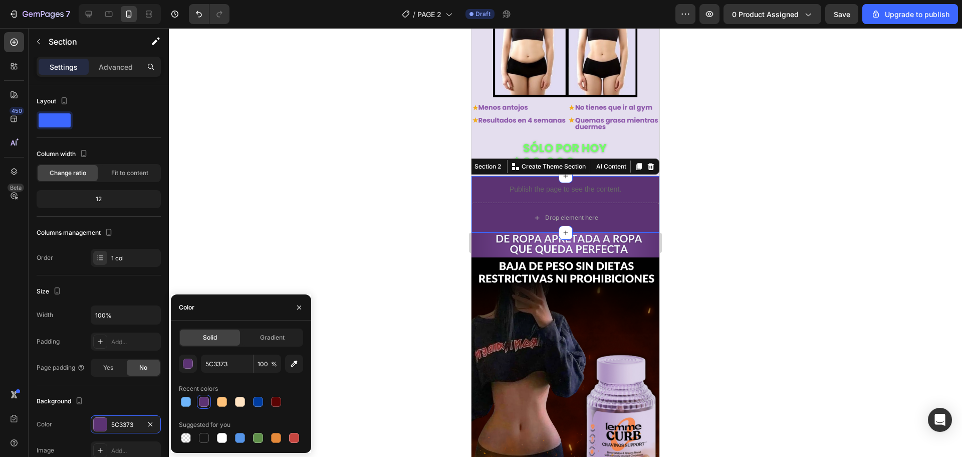
click at [374, 240] on div at bounding box center [565, 242] width 793 height 429
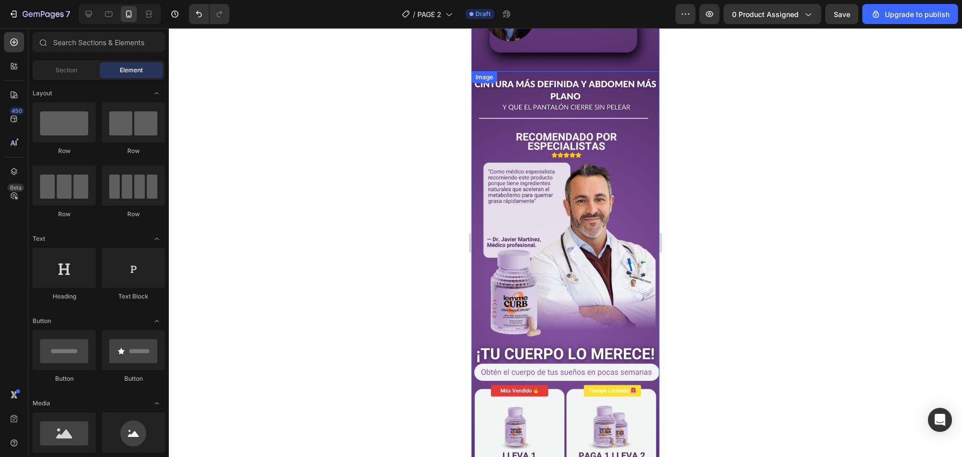
scroll to position [1297, 0]
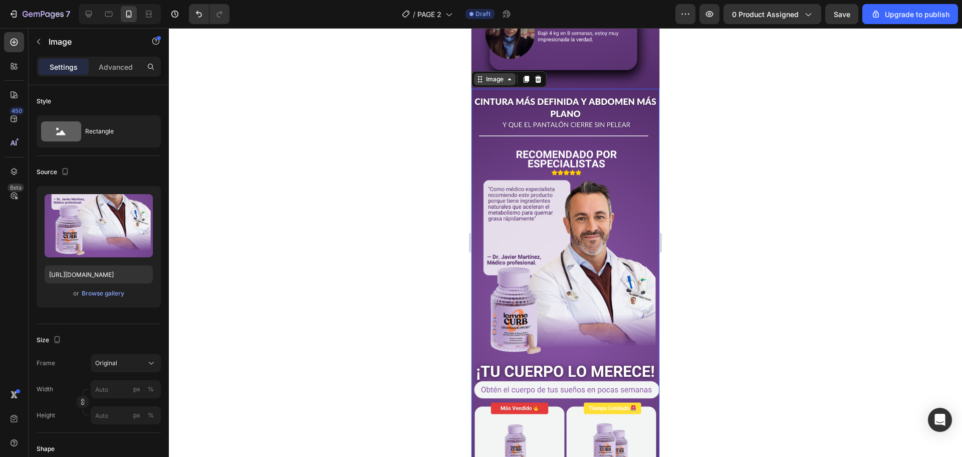
click at [492, 89] on div "Image 0" at bounding box center [566, 303] width 188 height 428
click at [497, 75] on div "Image" at bounding box center [495, 79] width 22 height 9
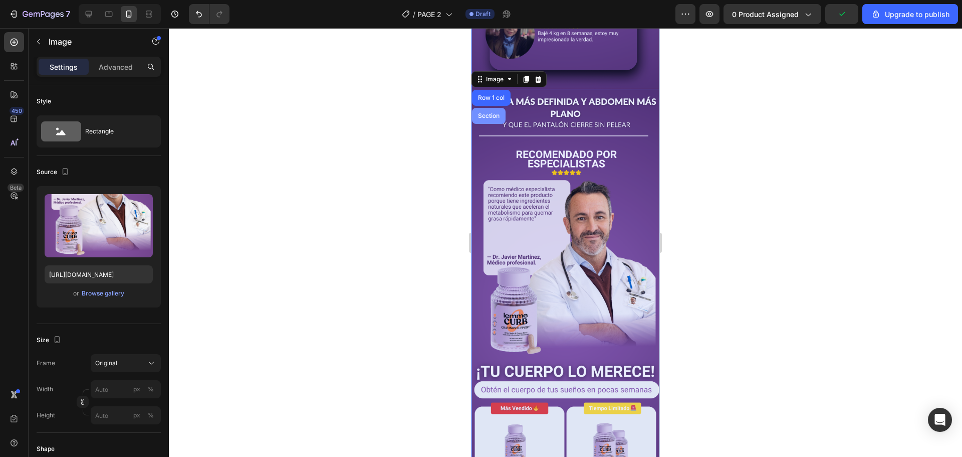
click at [495, 113] on div "Section" at bounding box center [489, 116] width 26 height 6
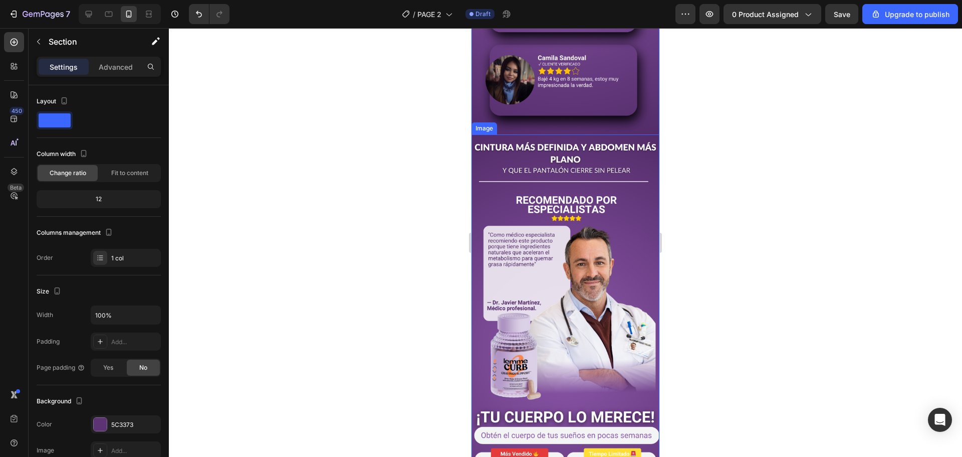
scroll to position [1247, 0]
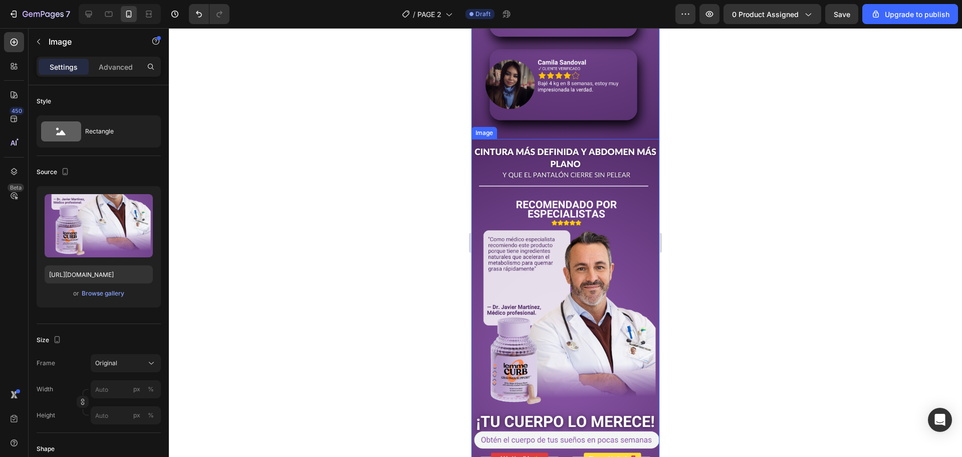
click at [486, 147] on img at bounding box center [566, 353] width 188 height 428
click at [521, 123] on div at bounding box center [526, 129] width 12 height 12
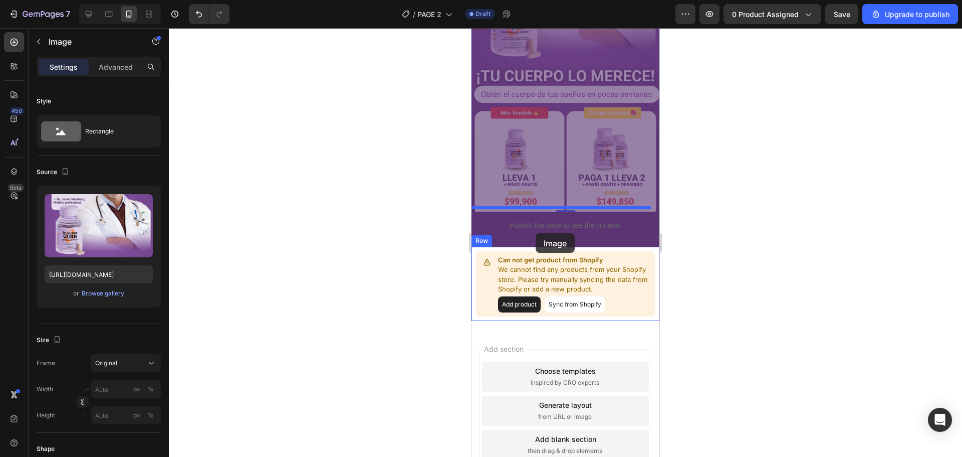
scroll to position [2012, 0]
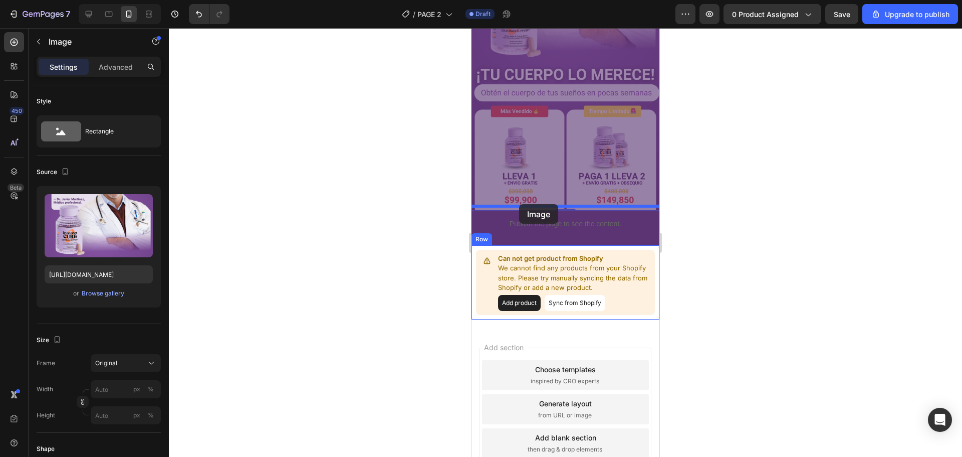
drag, startPoint x: 494, startPoint y: 56, endPoint x: 519, endPoint y: 204, distance: 150.0
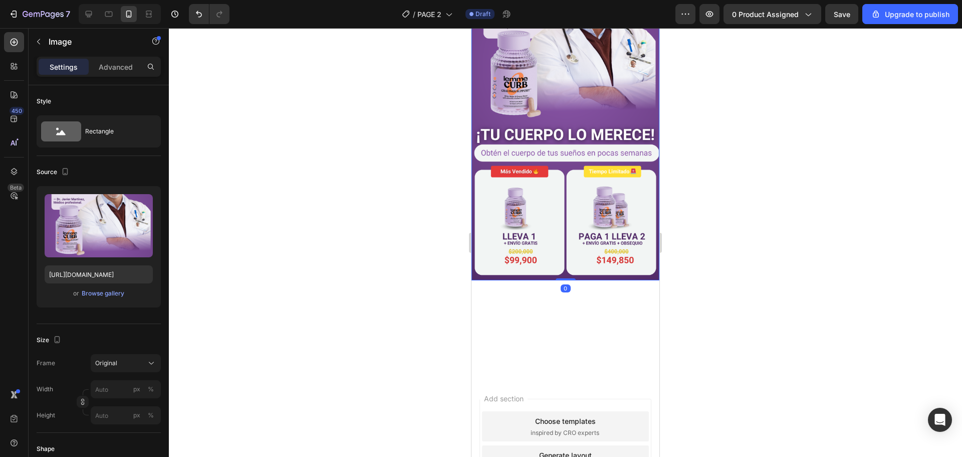
scroll to position [1603, 0]
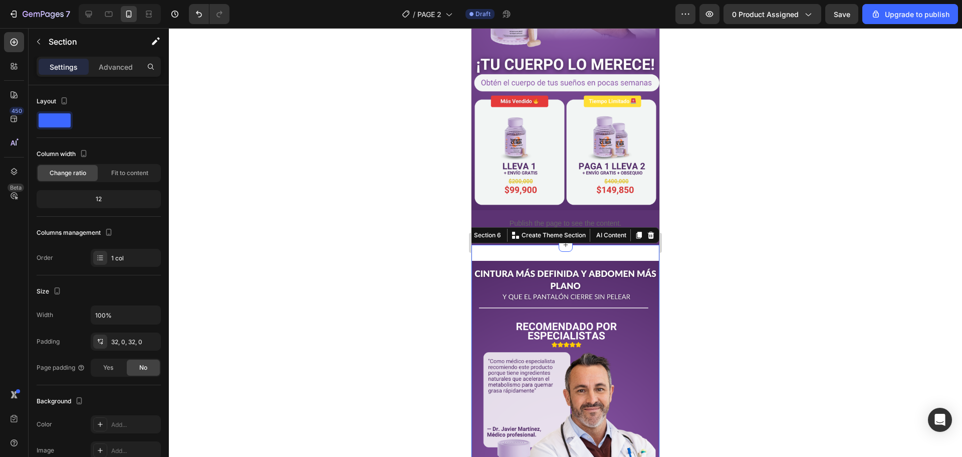
click at [645, 229] on div at bounding box center [651, 235] width 12 height 12
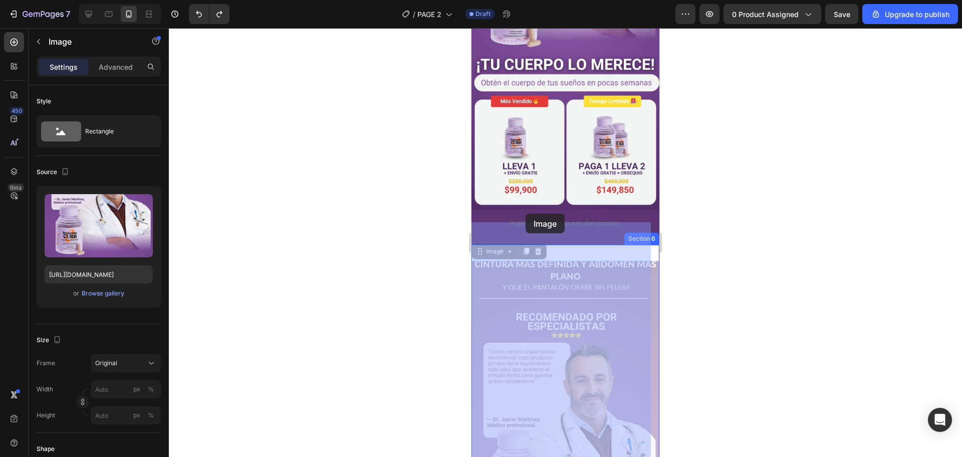
drag, startPoint x: 477, startPoint y: 213, endPoint x: 526, endPoint y: 214, distance: 48.6
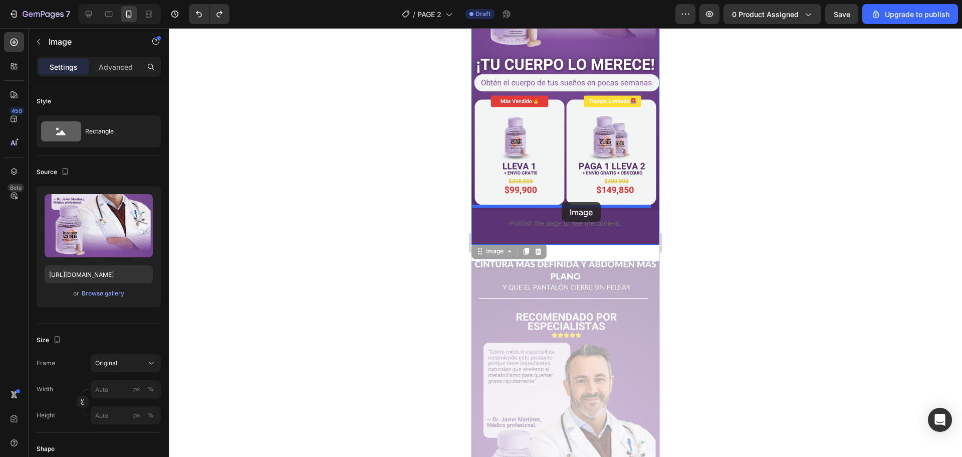
drag, startPoint x: 479, startPoint y: 216, endPoint x: 562, endPoint y: 202, distance: 83.9
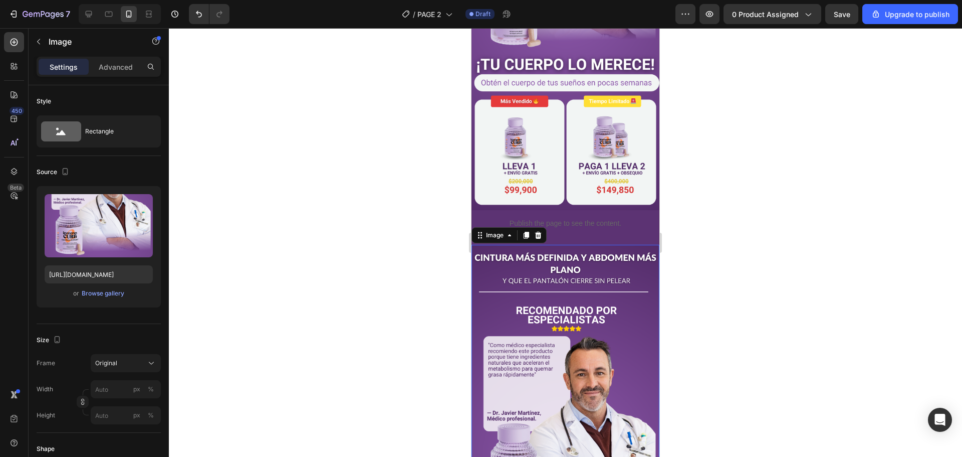
click at [795, 223] on div at bounding box center [565, 242] width 793 height 429
click at [618, 245] on img at bounding box center [566, 459] width 188 height 428
click at [502, 266] on img at bounding box center [566, 459] width 188 height 428
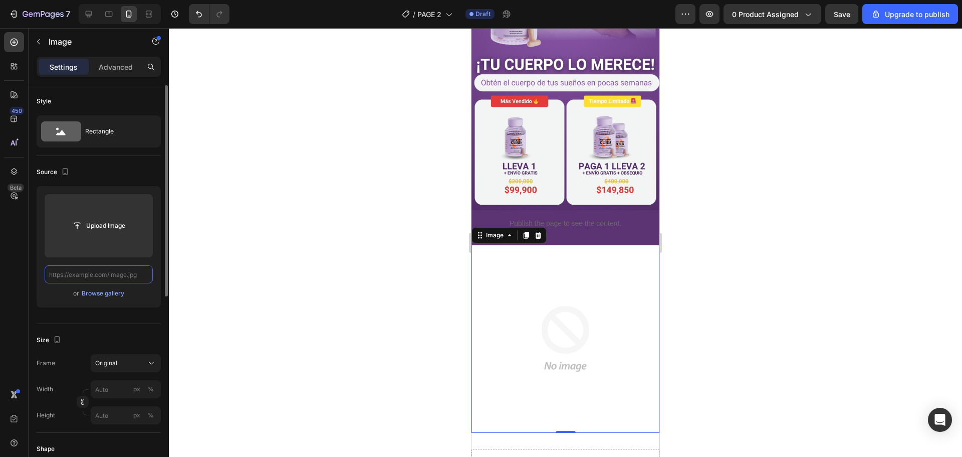
drag, startPoint x: 145, startPoint y: 273, endPoint x: 93, endPoint y: 273, distance: 52.1
paste input "https://i.ibb.co/WNBJ9bYc/Copia-de-Copia-de-PLANTILLAS-LANDING-LABORATORIO-4.png"
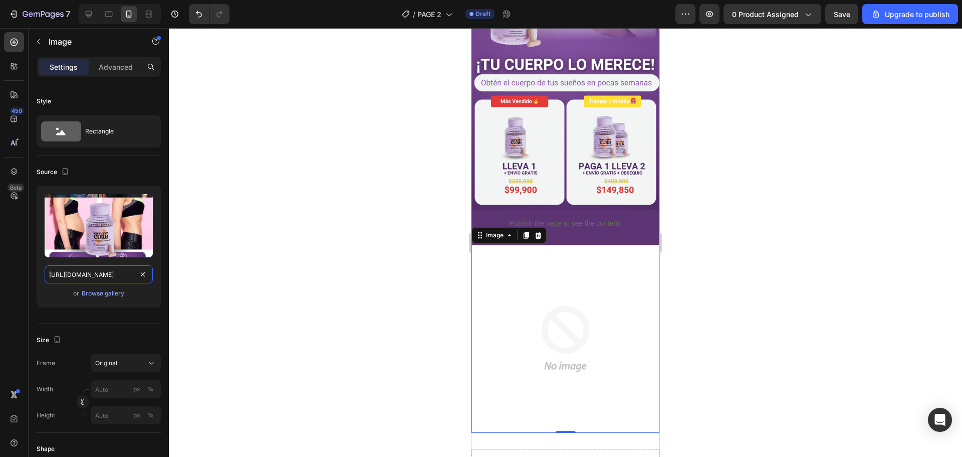
scroll to position [0, 182]
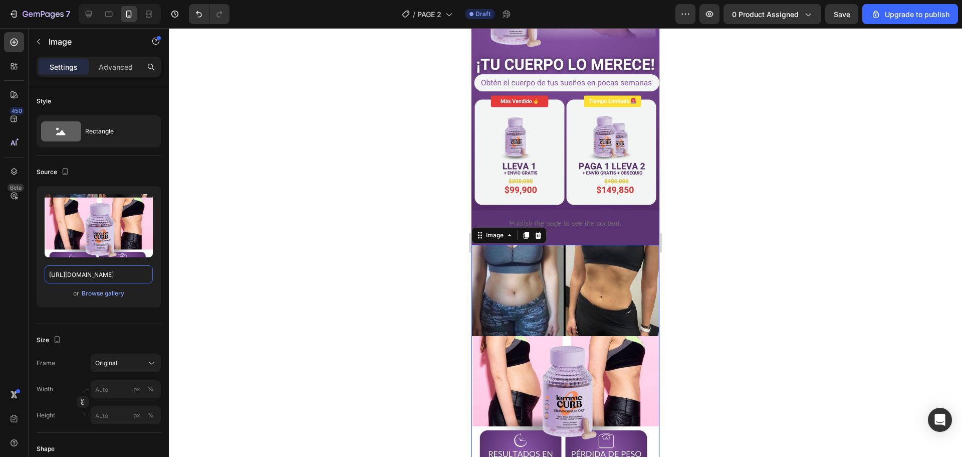
type input "https://i.ibb.co/WNBJ9bYc/Copia-de-Copia-de-PLANTILLAS-LANDING-LABORATORIO-4.png"
click at [297, 205] on div at bounding box center [565, 242] width 793 height 429
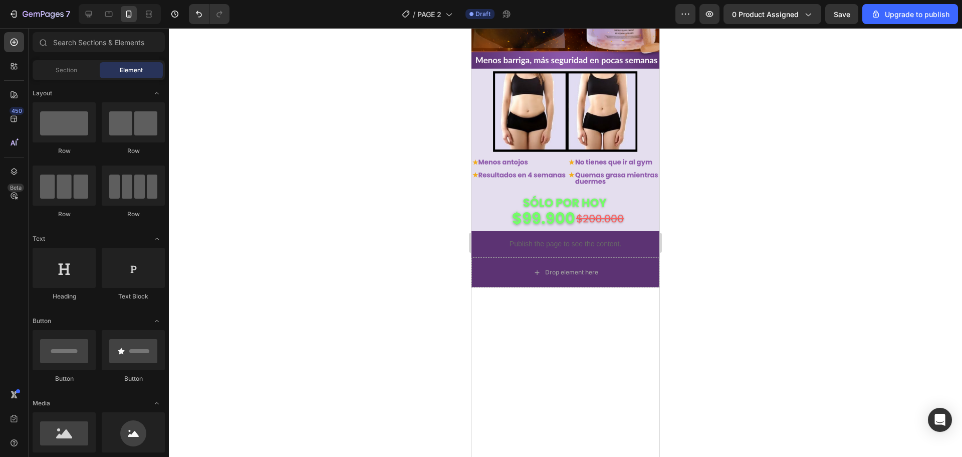
scroll to position [251, 0]
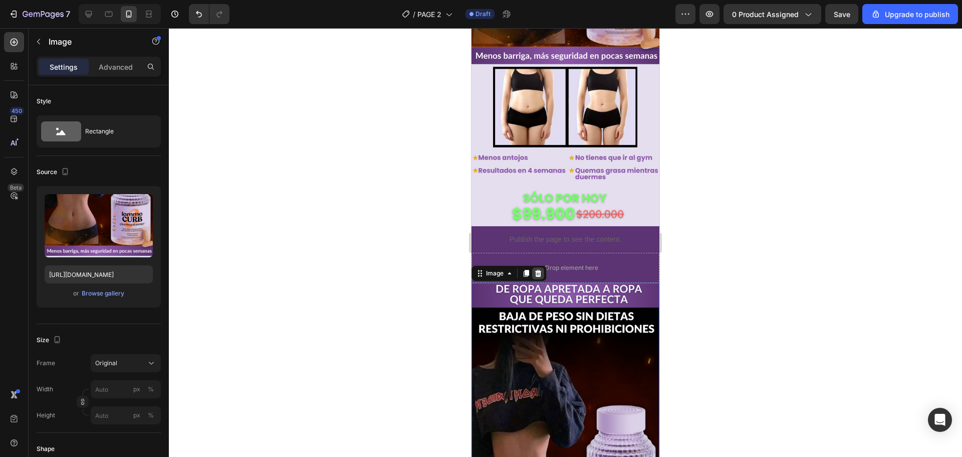
click at [538, 269] on icon at bounding box center [538, 273] width 8 height 8
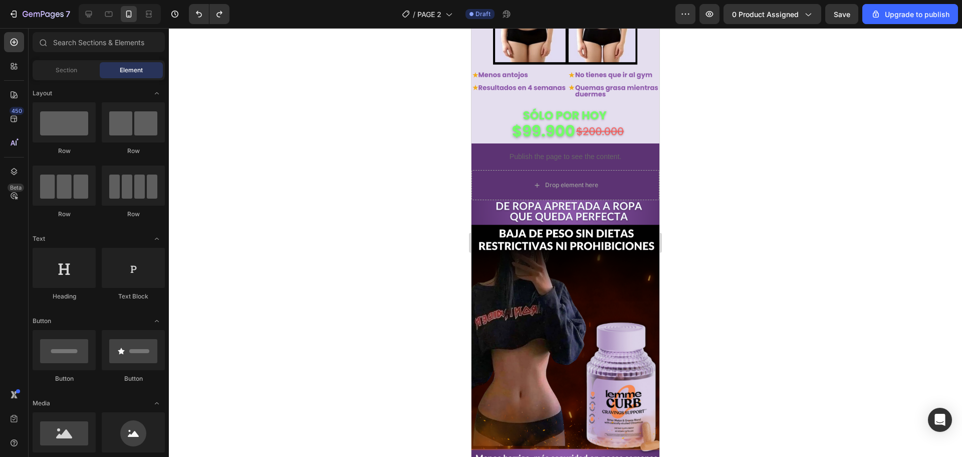
scroll to position [351, 0]
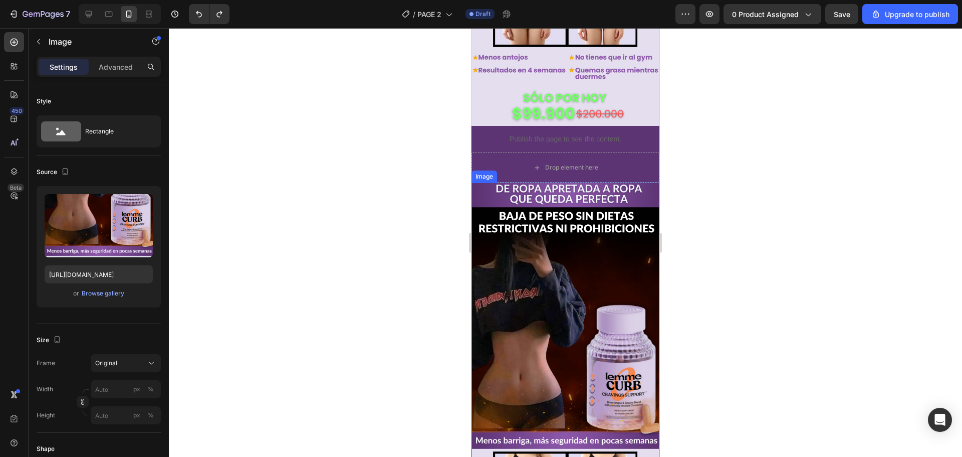
click at [545, 290] on img at bounding box center [566, 396] width 188 height 428
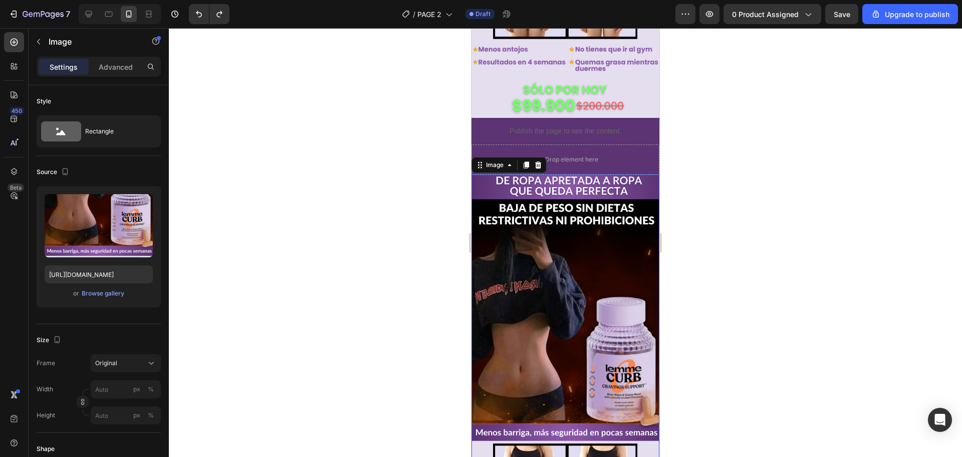
scroll to position [401, 0]
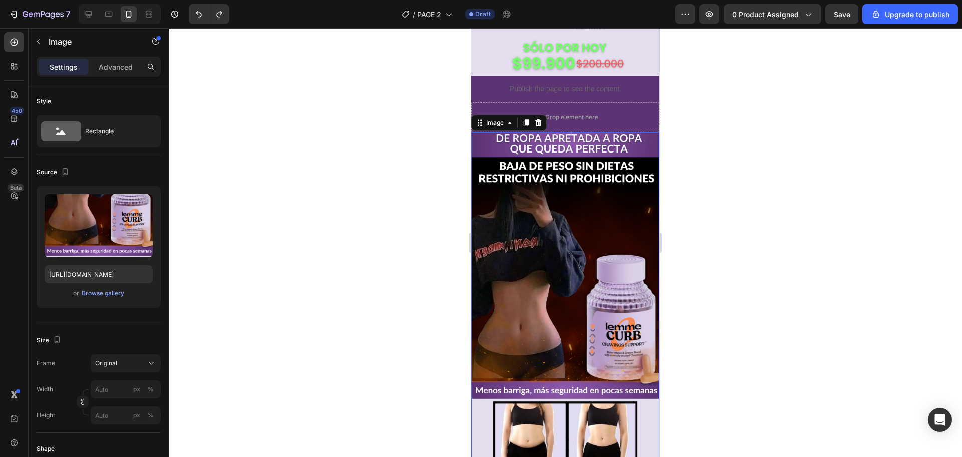
click at [508, 232] on img at bounding box center [566, 346] width 188 height 428
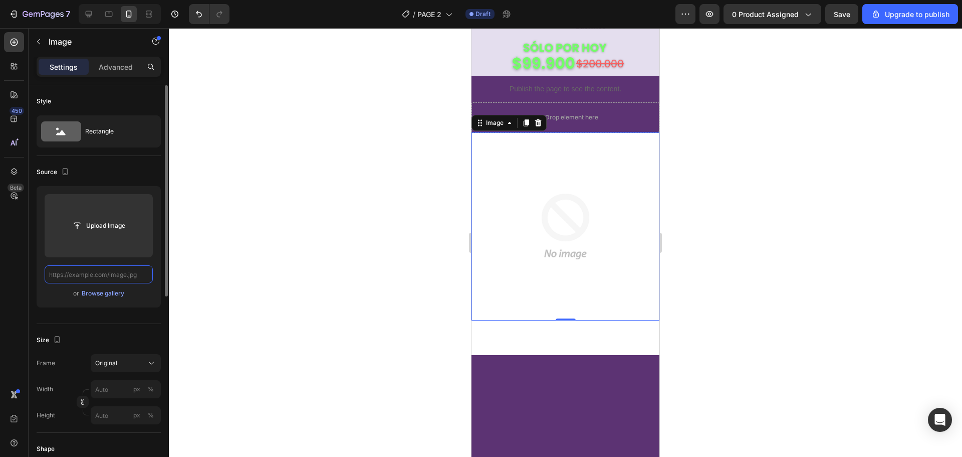
paste input "[URL][DOMAIN_NAME]"
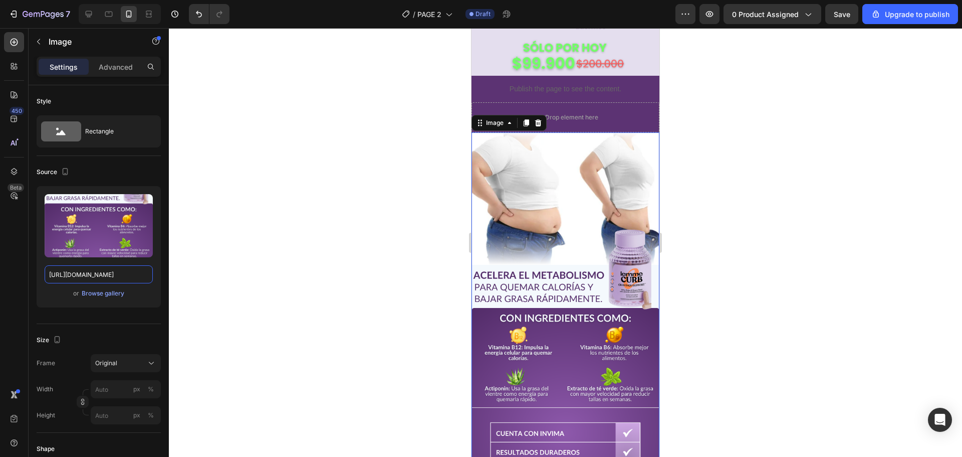
type input "[URL][DOMAIN_NAME]"
click at [357, 253] on div at bounding box center [565, 242] width 793 height 429
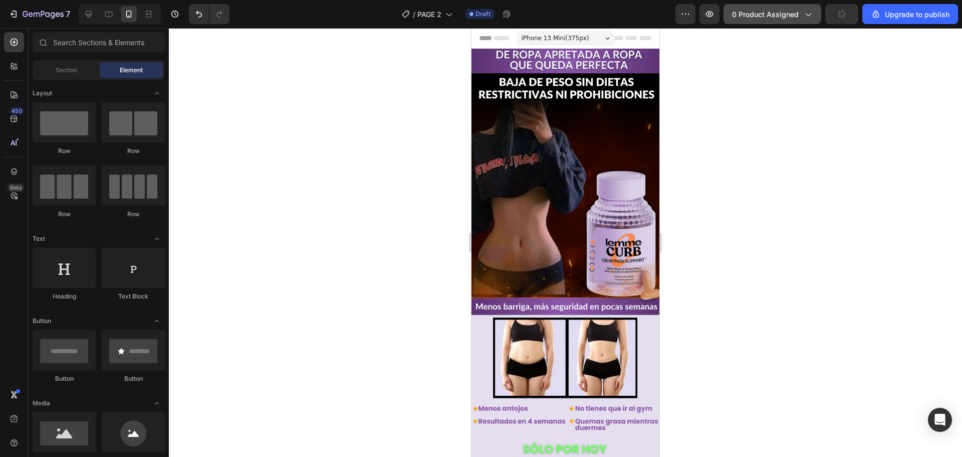
click at [773, 14] on span "0 product assigned" at bounding box center [765, 14] width 67 height 11
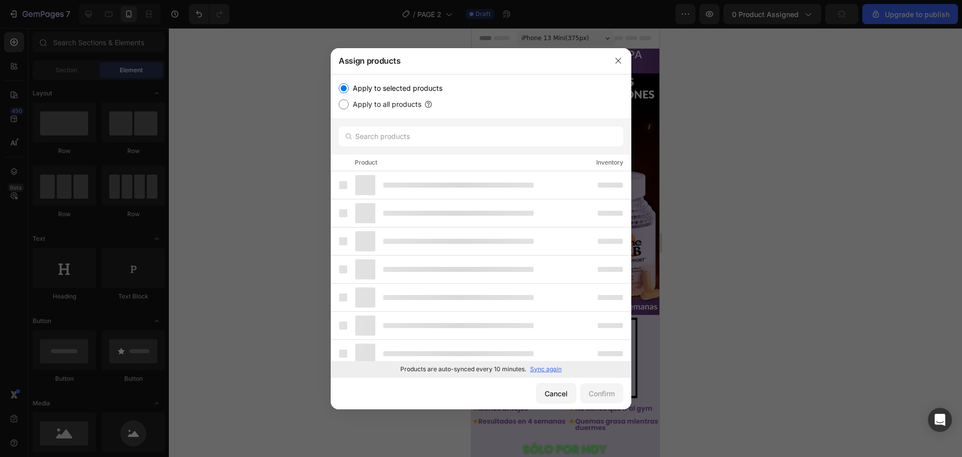
click at [837, 56] on div at bounding box center [481, 228] width 962 height 457
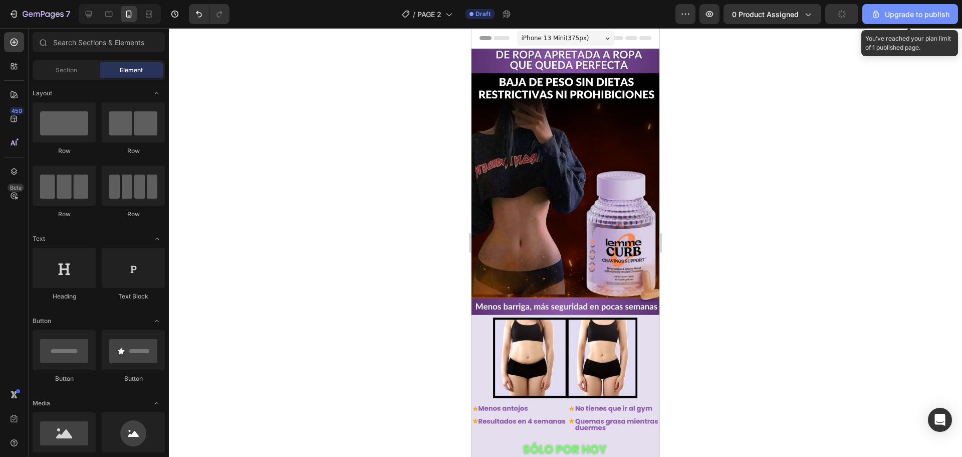
click at [883, 16] on div "Upgrade to publish" at bounding box center [910, 14] width 79 height 11
click at [908, 13] on div "Upgrade to publish" at bounding box center [910, 14] width 79 height 11
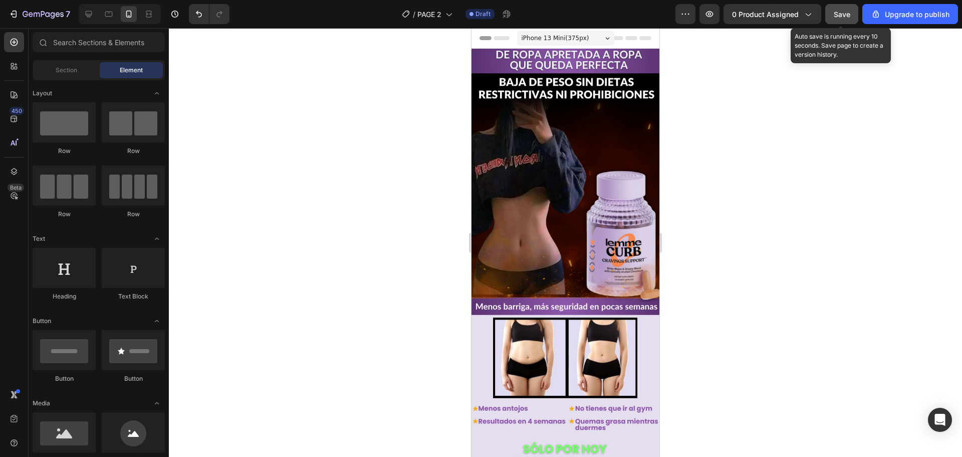
click at [848, 18] on span "Save" at bounding box center [842, 14] width 17 height 9
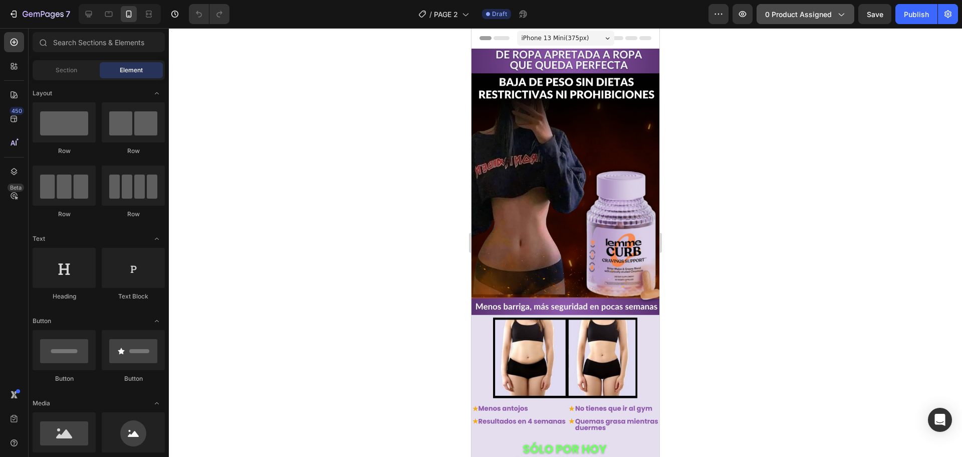
click at [788, 14] on span "0 product assigned" at bounding box center [798, 14] width 67 height 11
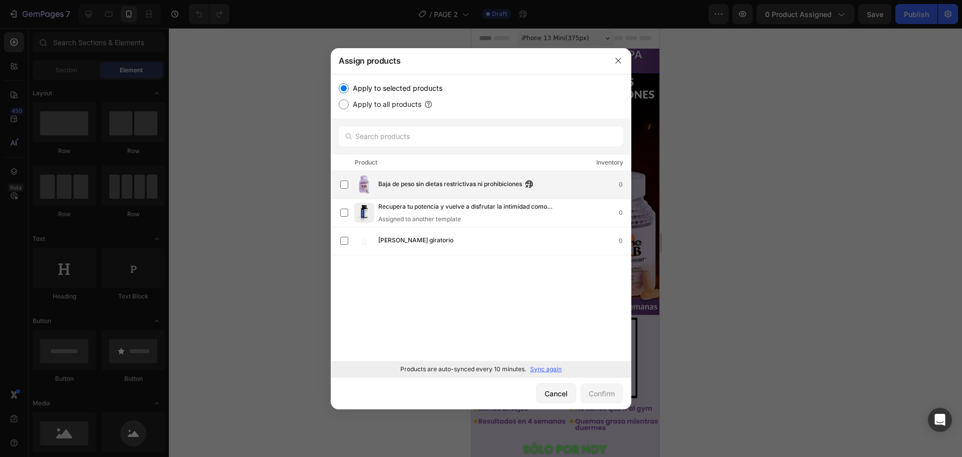
click at [429, 185] on span "Baja de peso sin dietas restrictivas ni prohibiciones" at bounding box center [450, 184] width 144 height 11
click at [600, 394] on div "Confirm" at bounding box center [602, 393] width 26 height 11
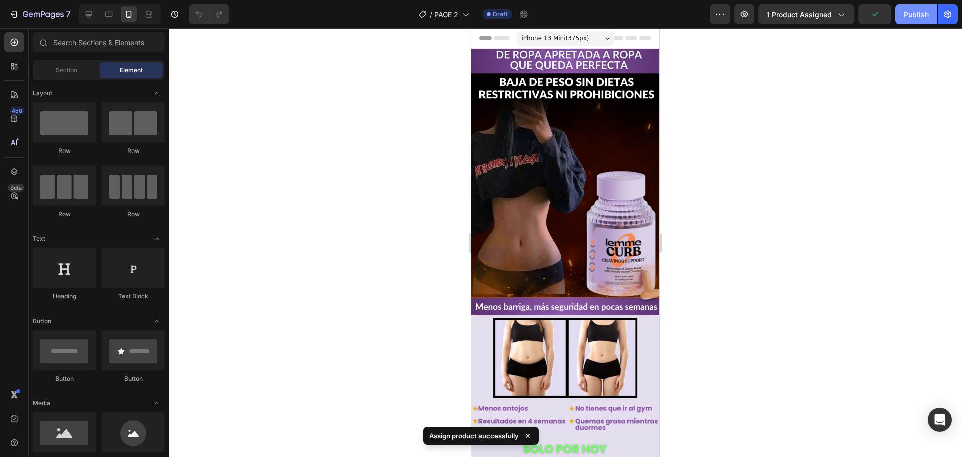
click at [912, 14] on div "Publish" at bounding box center [916, 14] width 25 height 11
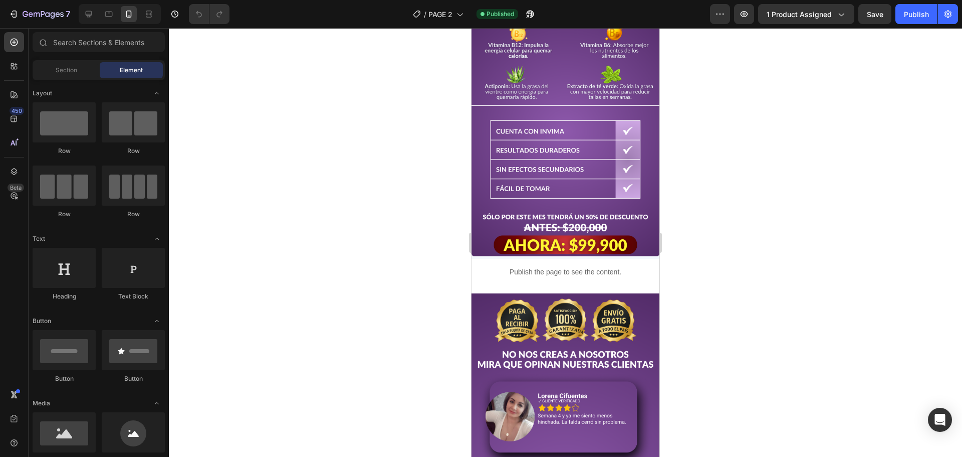
scroll to position [702, 0]
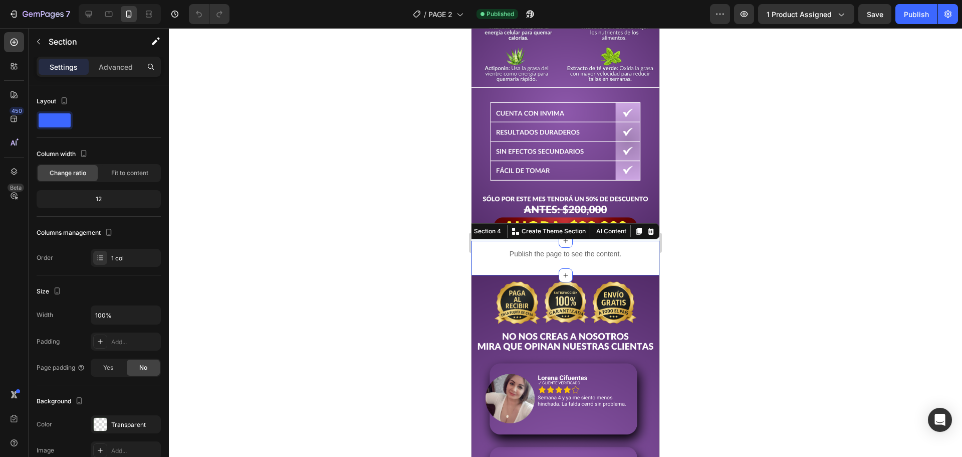
click at [647, 251] on div "Publish the page to see the content. Custom Code Row" at bounding box center [566, 258] width 188 height 35
click at [105, 426] on div at bounding box center [100, 424] width 13 height 13
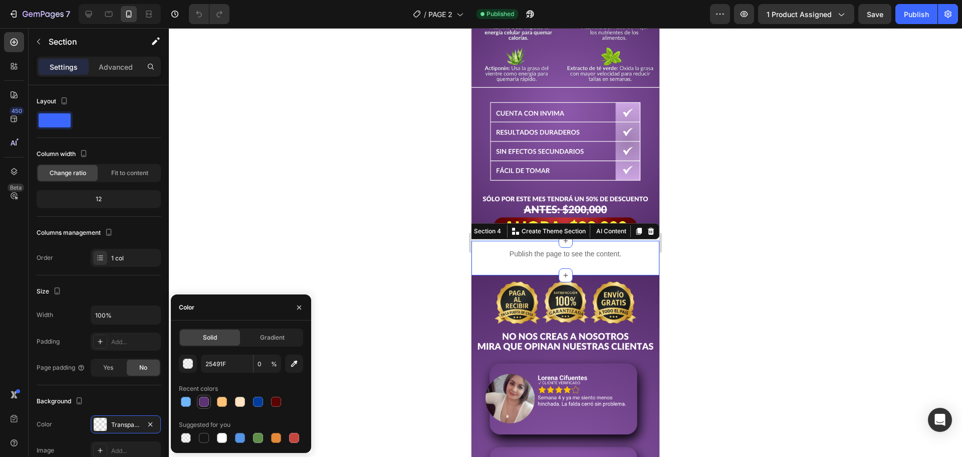
click at [209, 394] on div at bounding box center [204, 401] width 14 height 14
type input "5C3373"
type input "100"
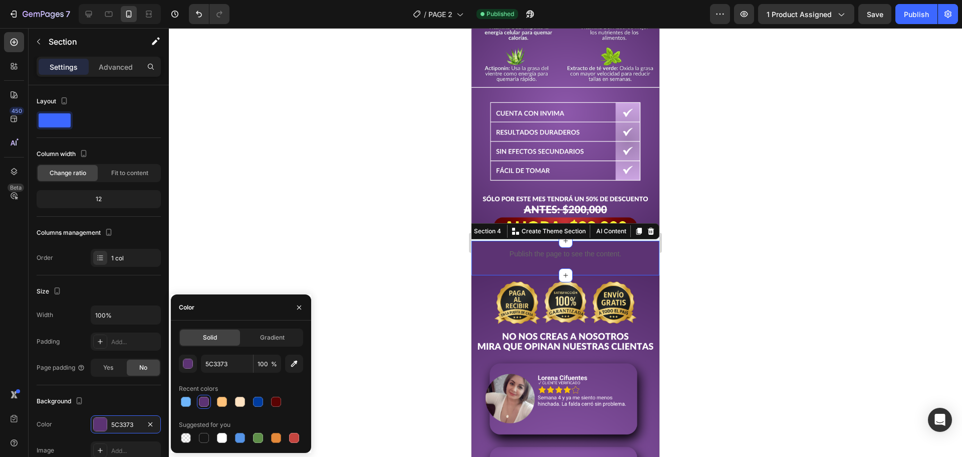
click at [323, 255] on div at bounding box center [565, 242] width 793 height 429
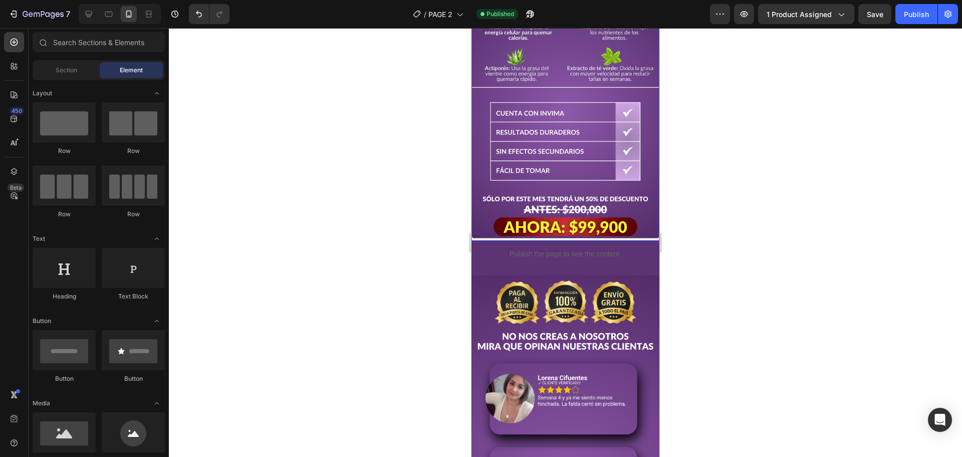
click at [483, 211] on img at bounding box center [566, 26] width 188 height 428
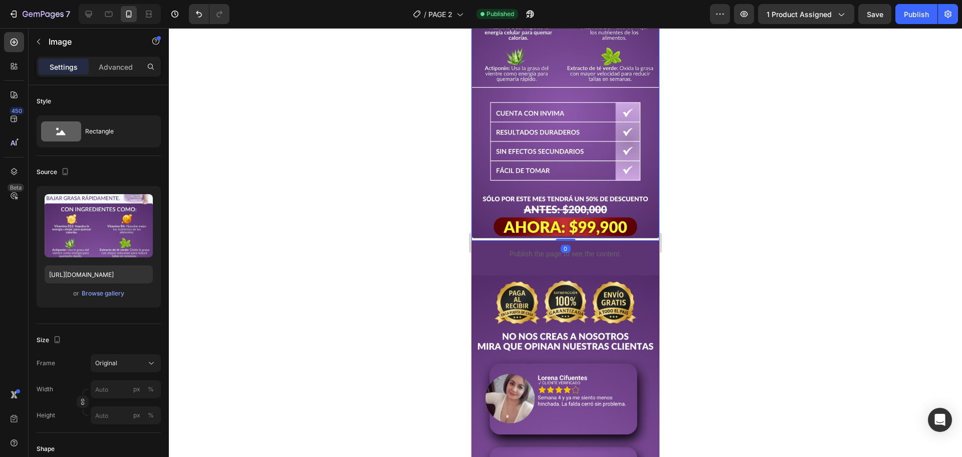
click at [479, 219] on img at bounding box center [566, 26] width 188 height 428
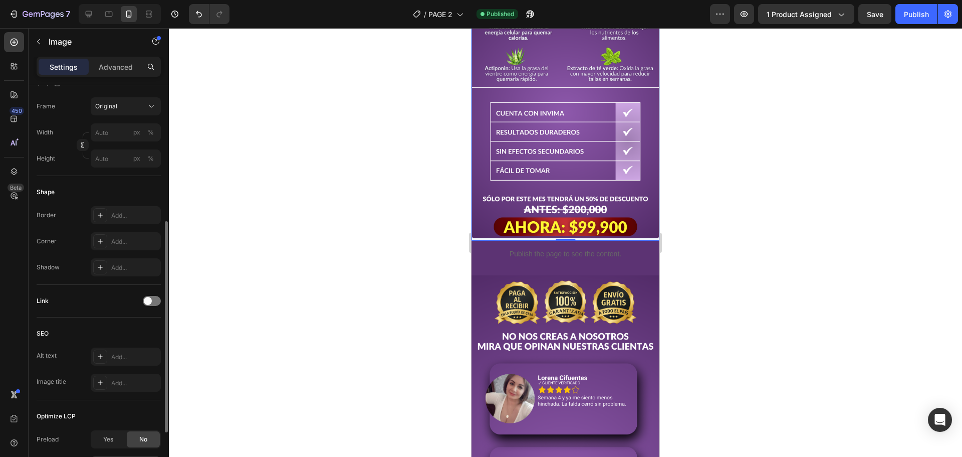
scroll to position [207, 0]
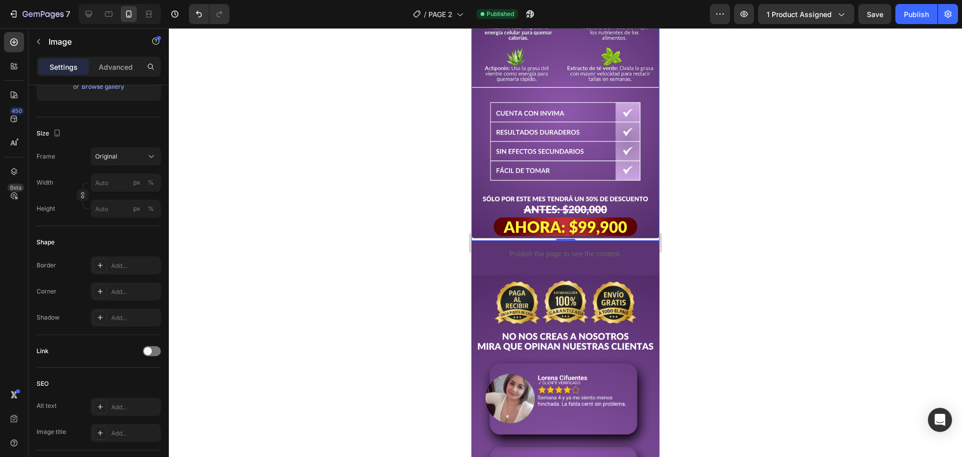
click at [648, 196] on img at bounding box center [566, 26] width 188 height 428
click at [646, 219] on img at bounding box center [566, 26] width 188 height 428
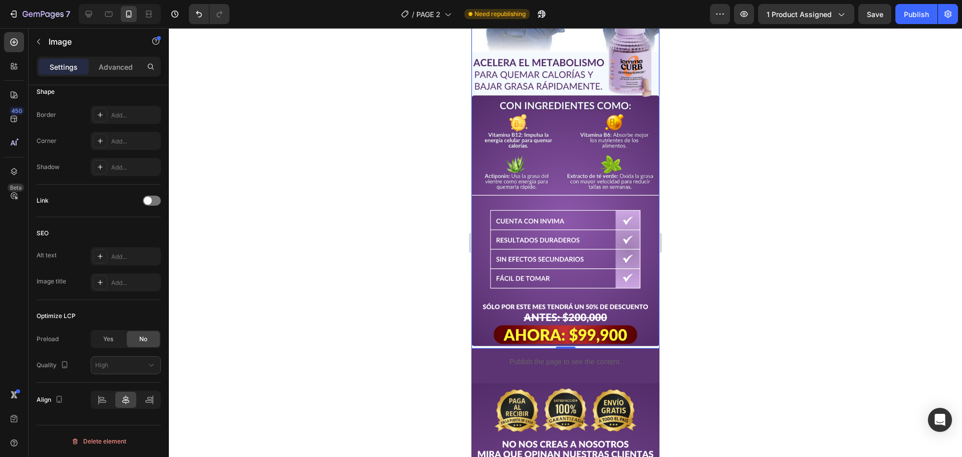
scroll to position [601, 0]
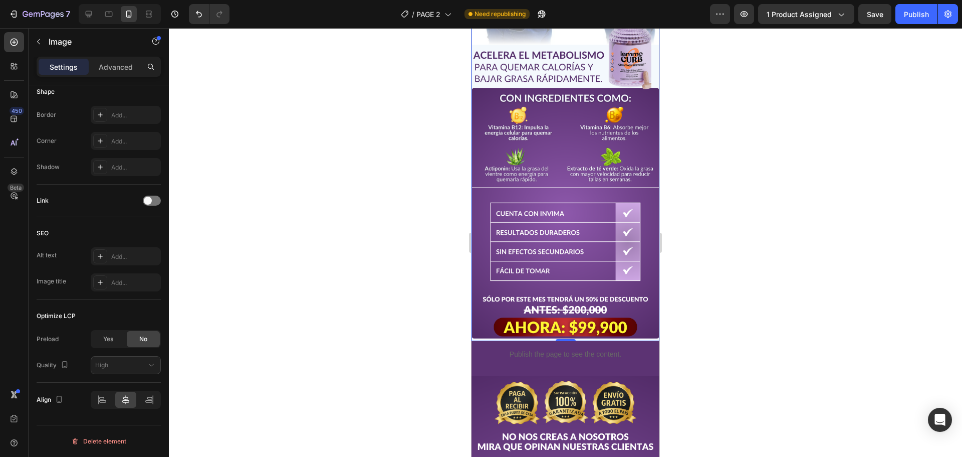
click at [405, 316] on div at bounding box center [565, 242] width 793 height 429
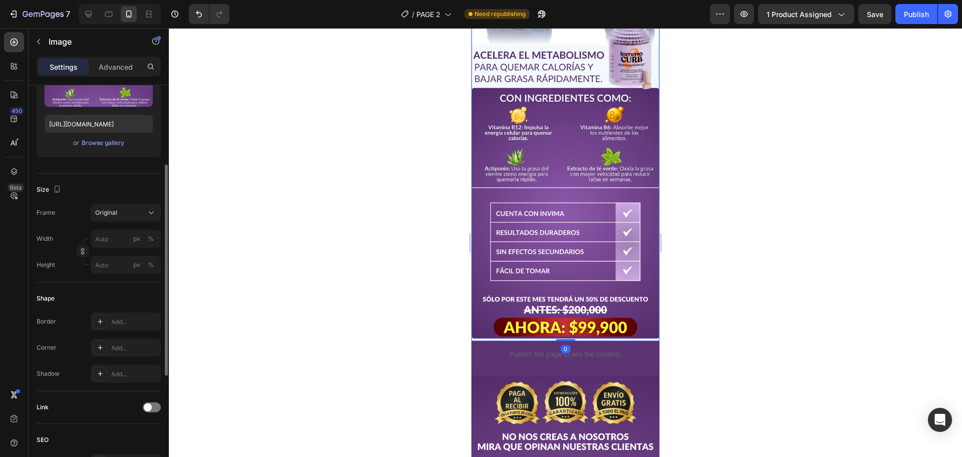
scroll to position [200, 0]
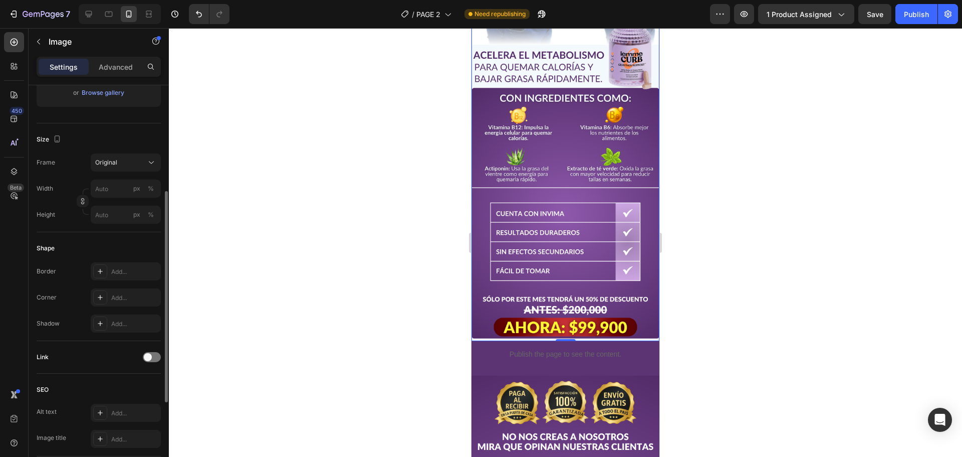
click at [337, 288] on div at bounding box center [565, 242] width 793 height 429
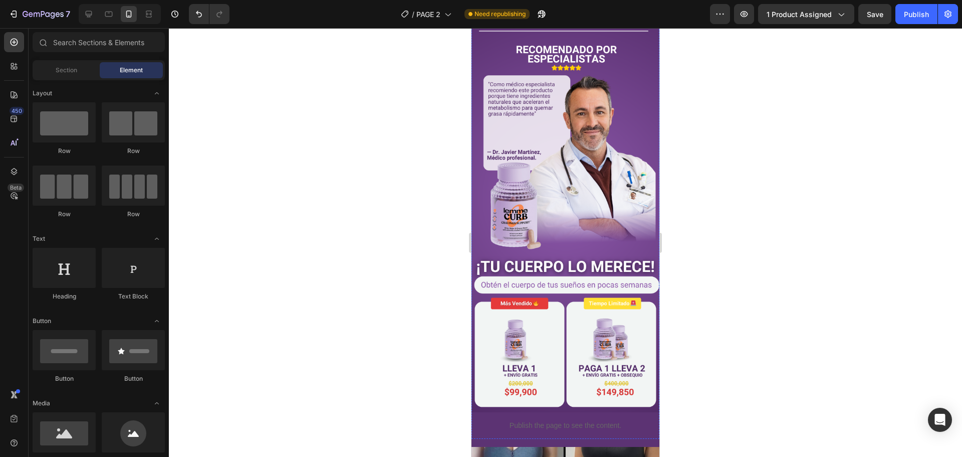
scroll to position [1403, 0]
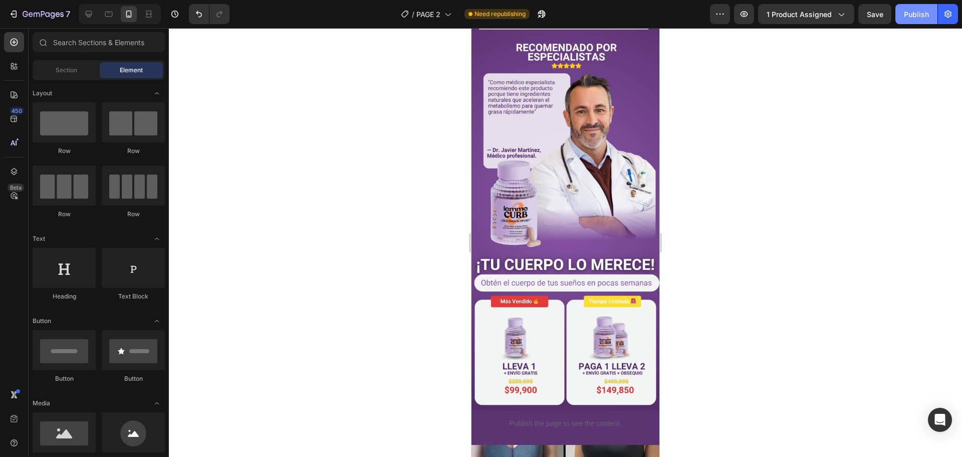
click at [912, 17] on div "Publish" at bounding box center [916, 14] width 25 height 11
